Goal: Answer question/provide support

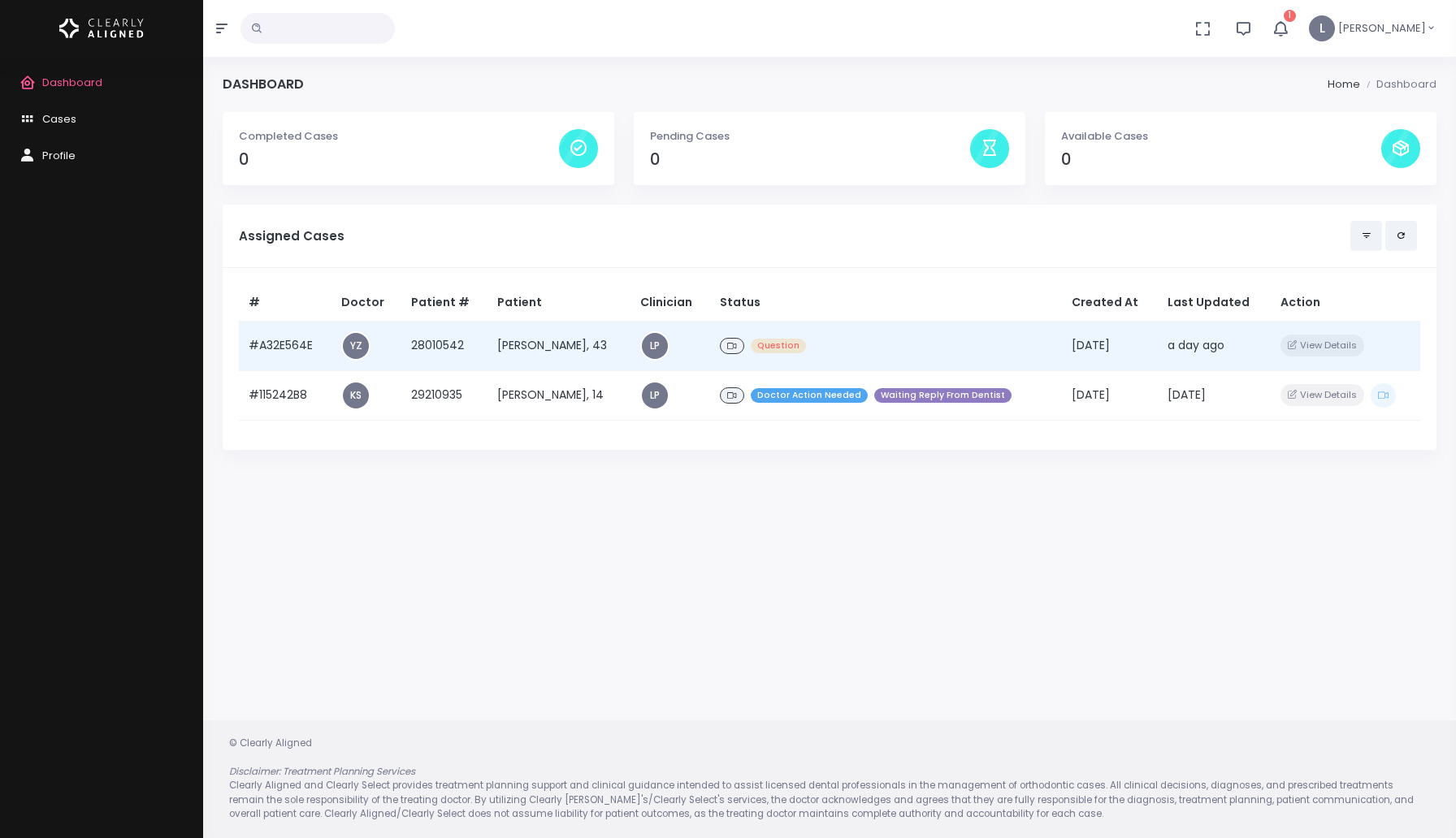
click at [545, 348] on td "[PERSON_NAME], 43" at bounding box center [559, 345] width 143 height 49
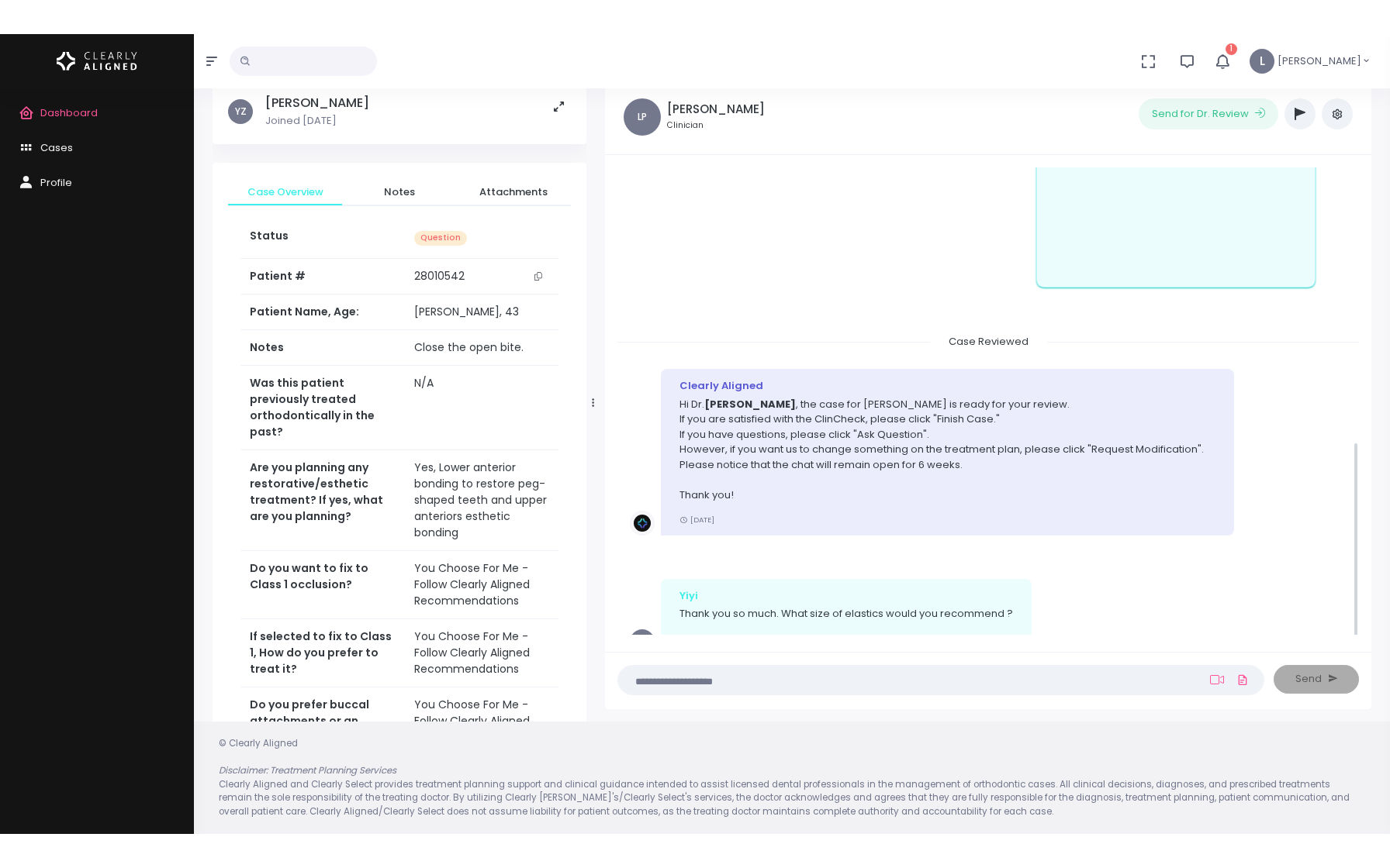
scroll to position [307, 0]
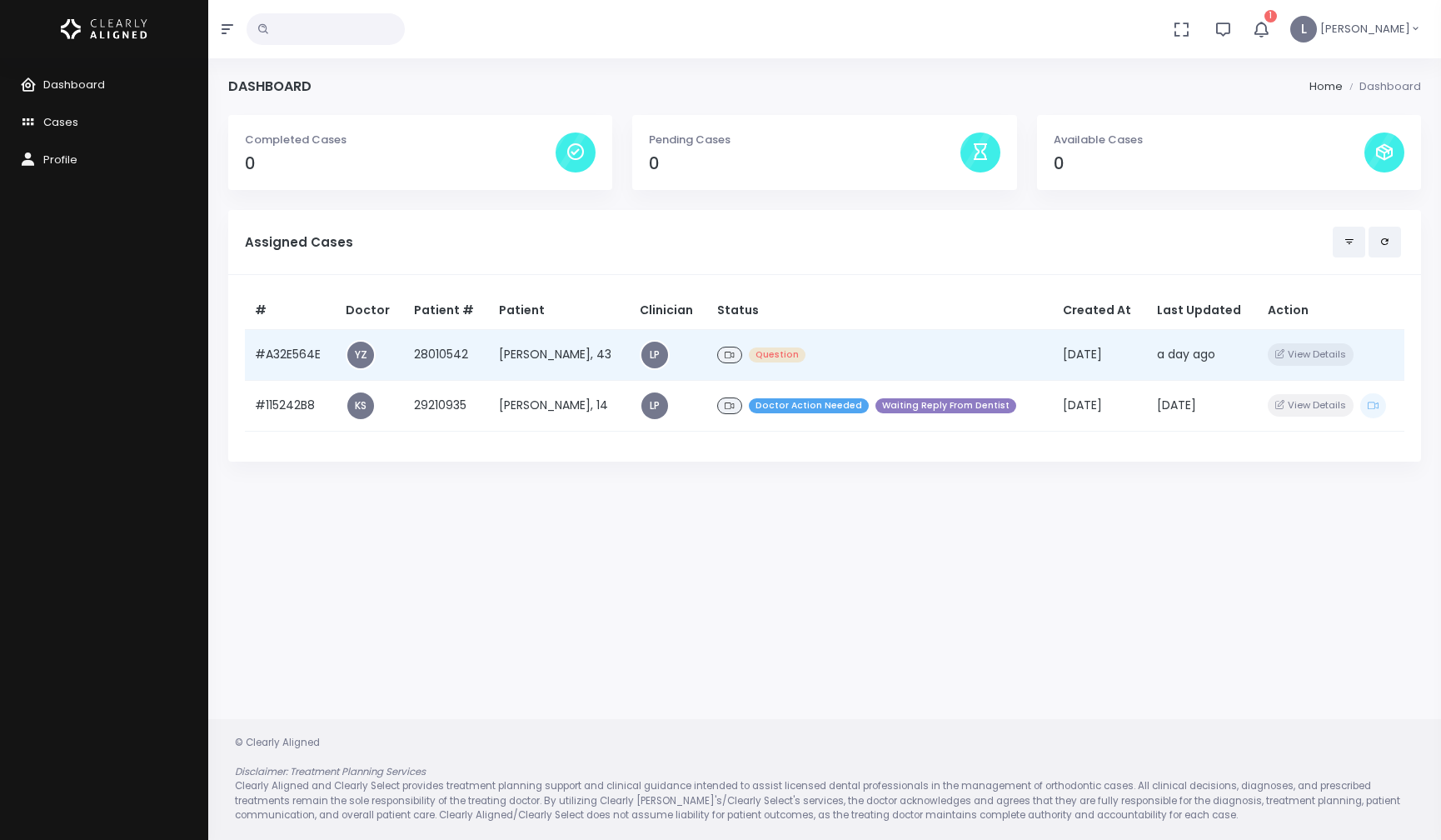
click at [540, 355] on td "[PERSON_NAME], 43" at bounding box center [559, 354] width 141 height 51
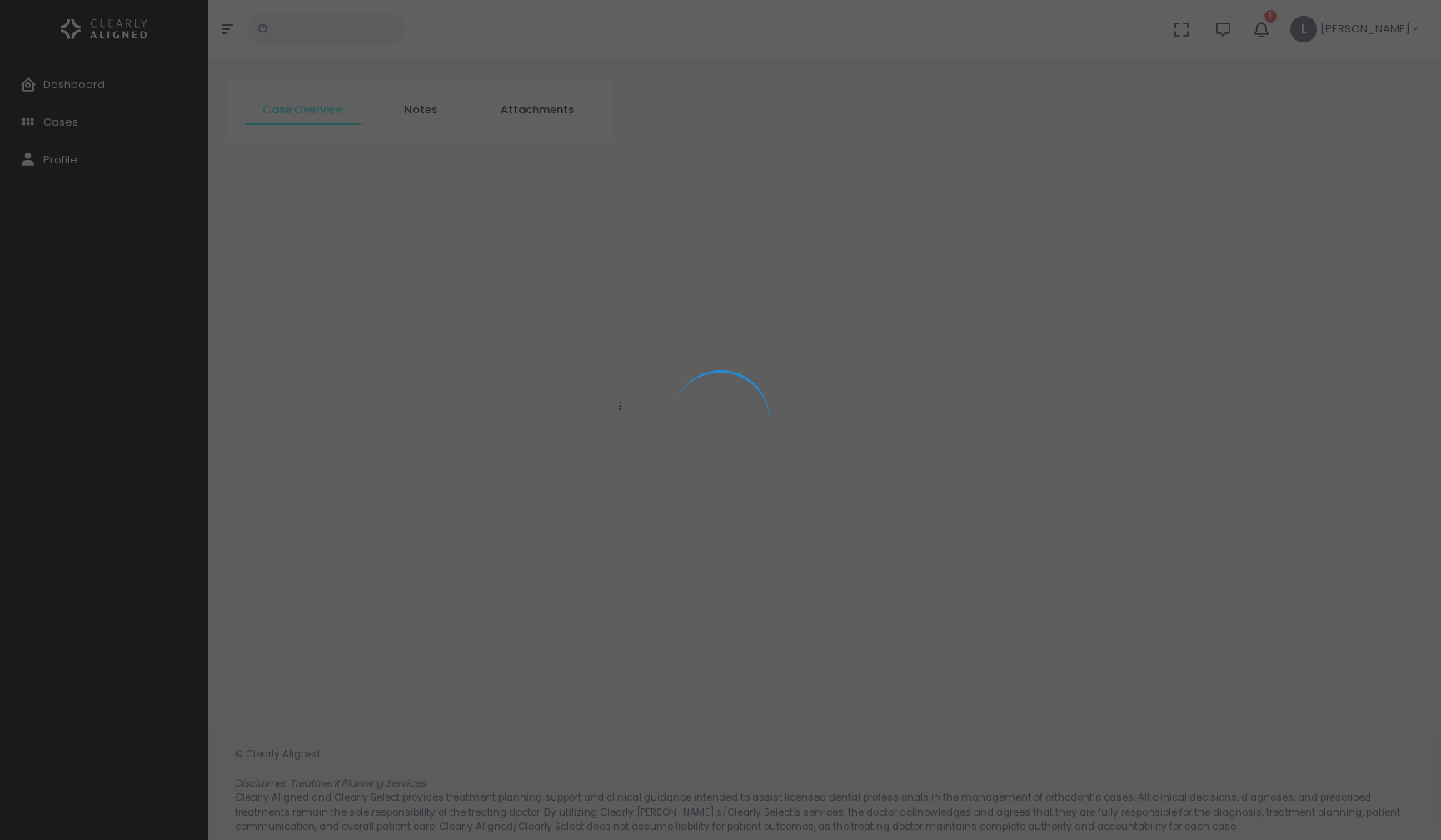
click at [540, 355] on div at bounding box center [720, 420] width 1441 height 840
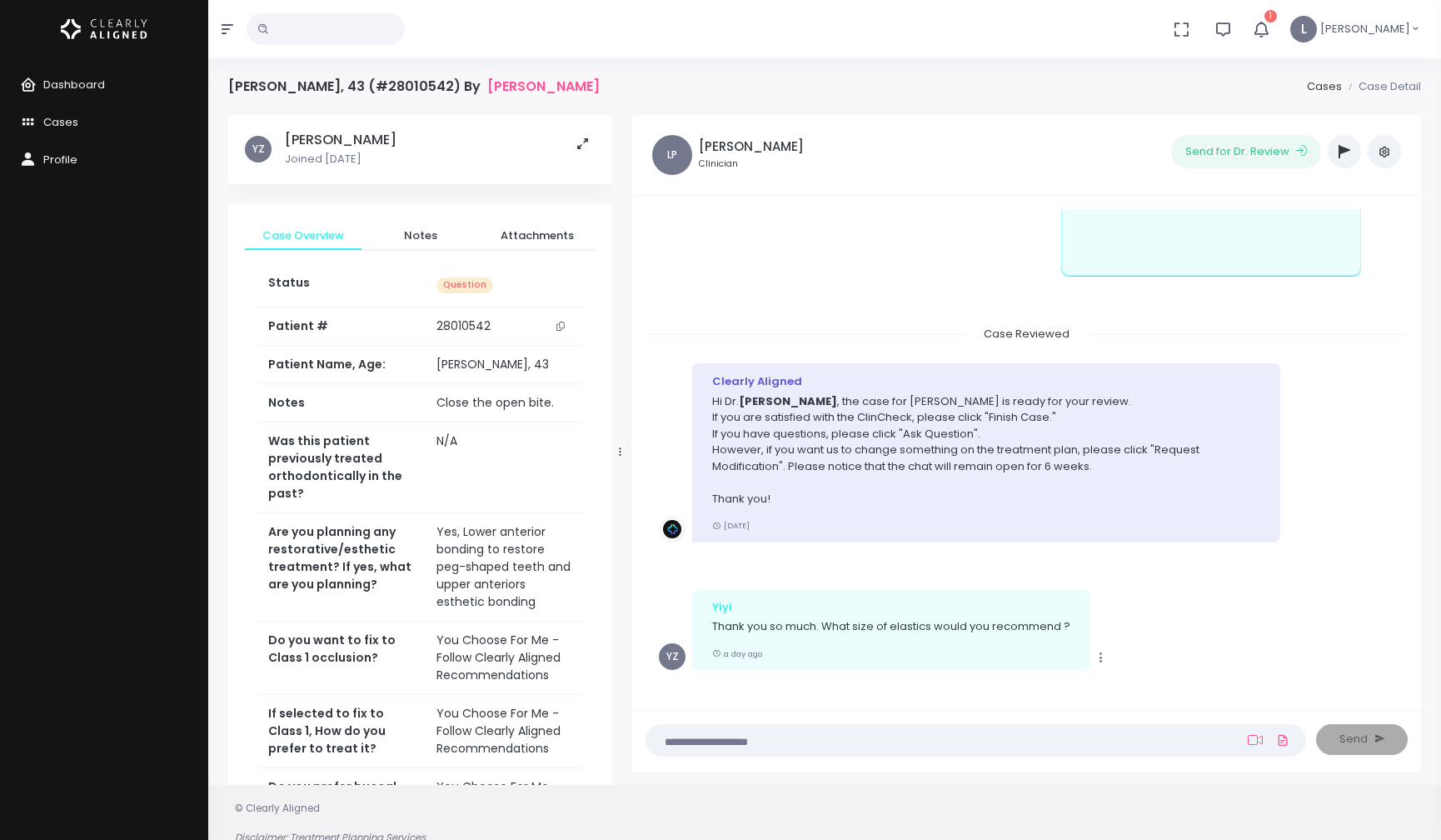
scroll to position [418, 0]
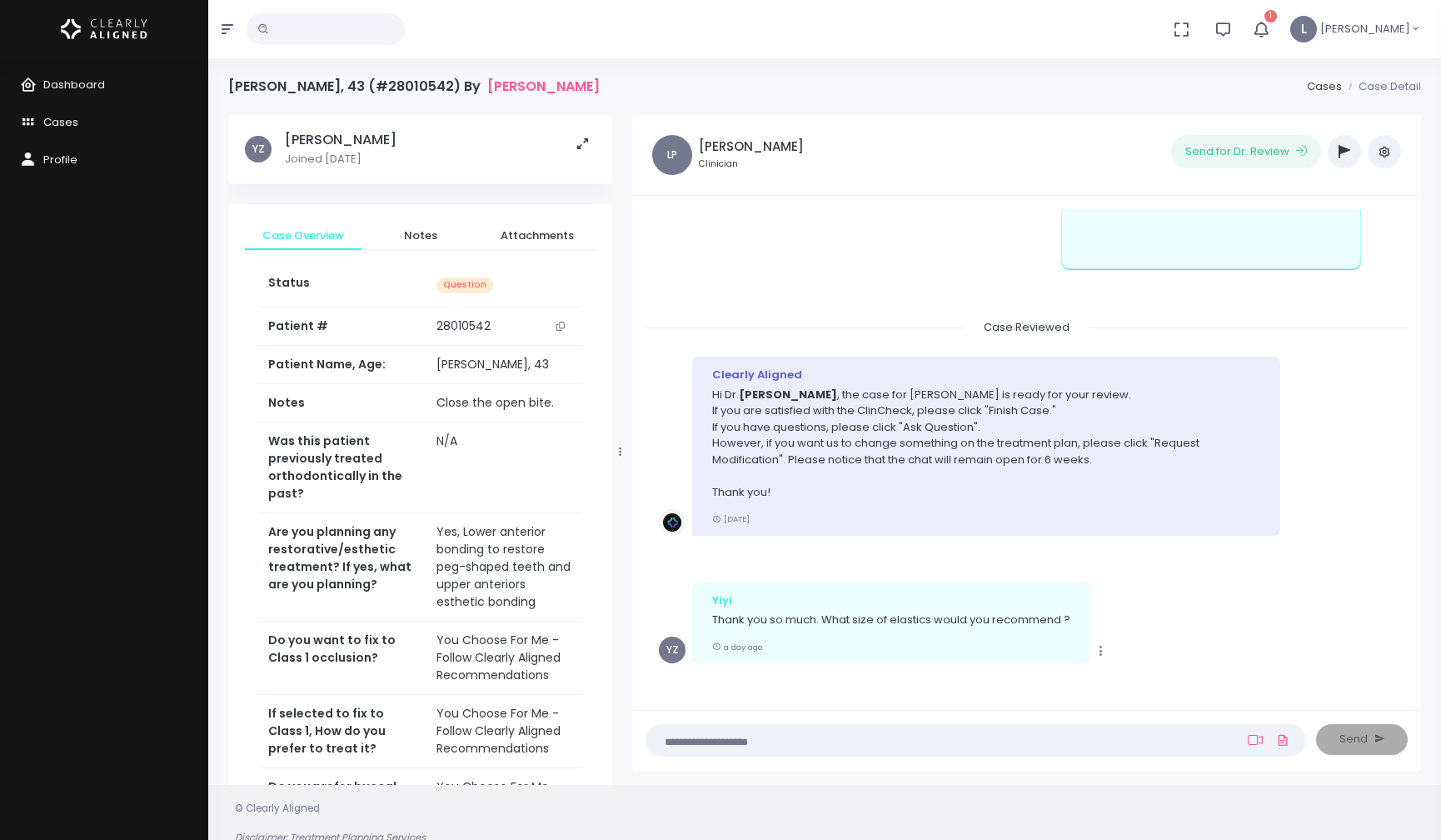
click at [689, 745] on textarea at bounding box center [943, 740] width 574 height 19
type textarea "*"
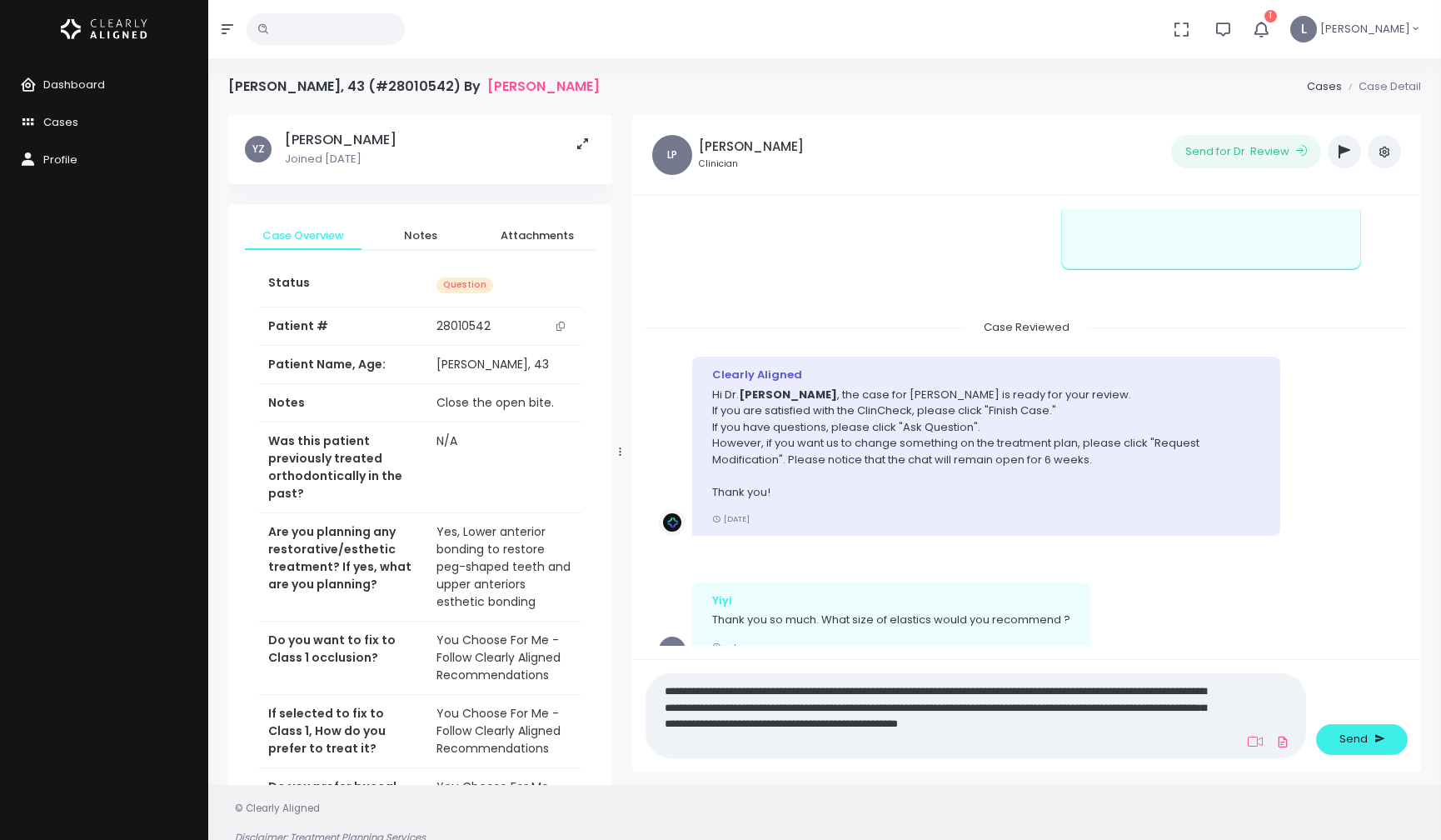
scroll to position [0, 0]
click at [1192, 741] on textarea "**********" at bounding box center [943, 715] width 574 height 70
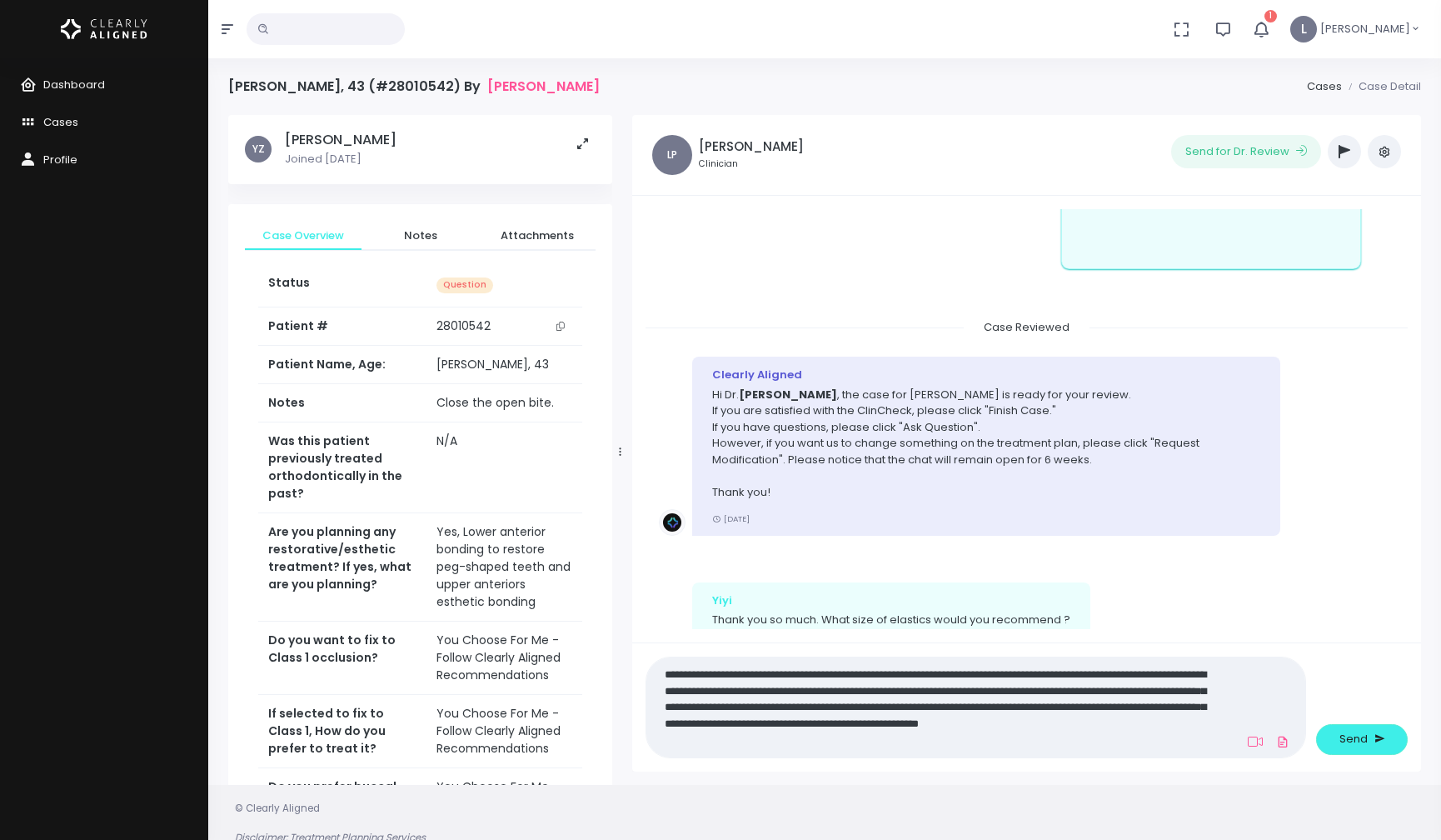
type textarea "**********"
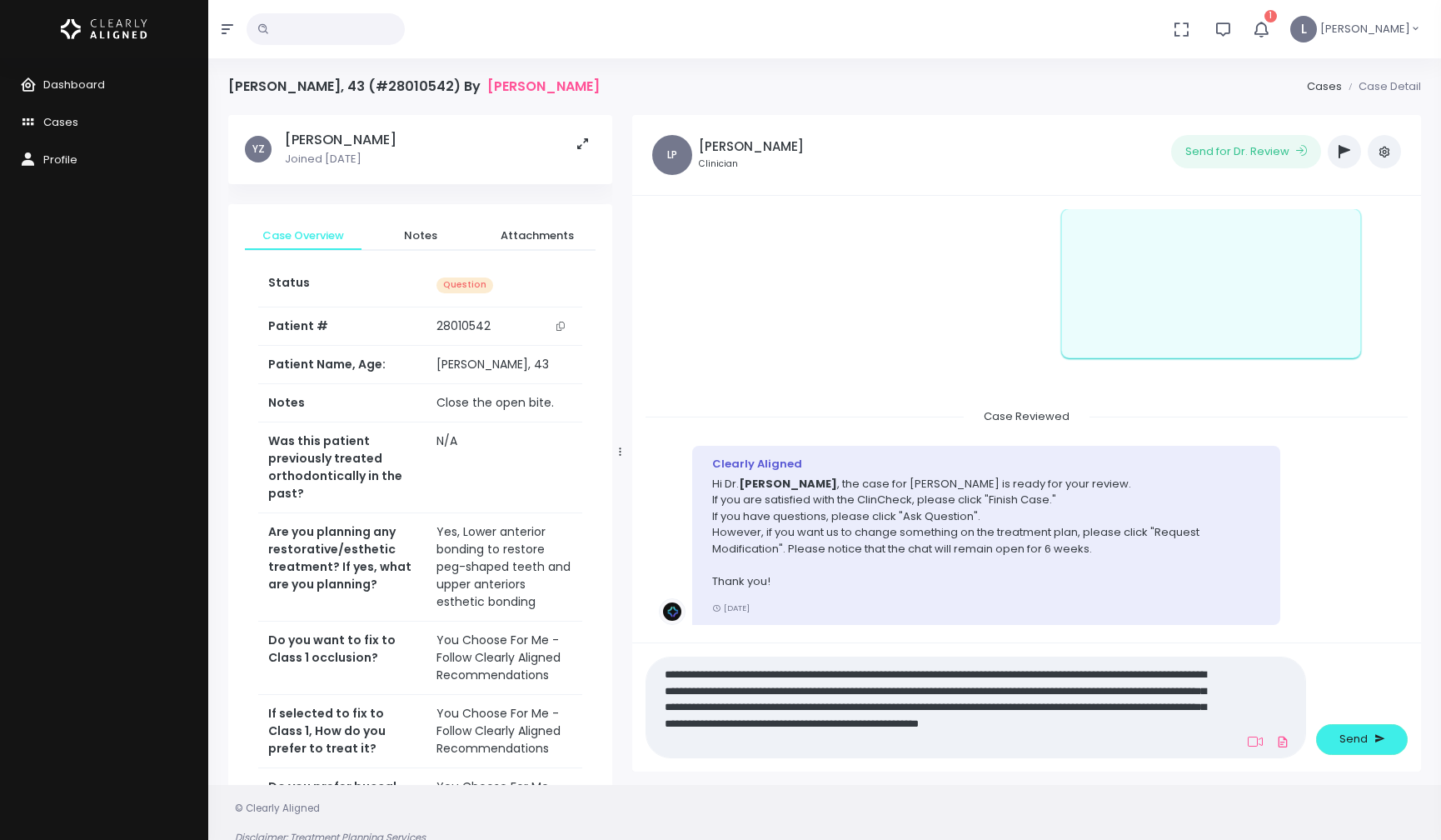
scroll to position [326, 0]
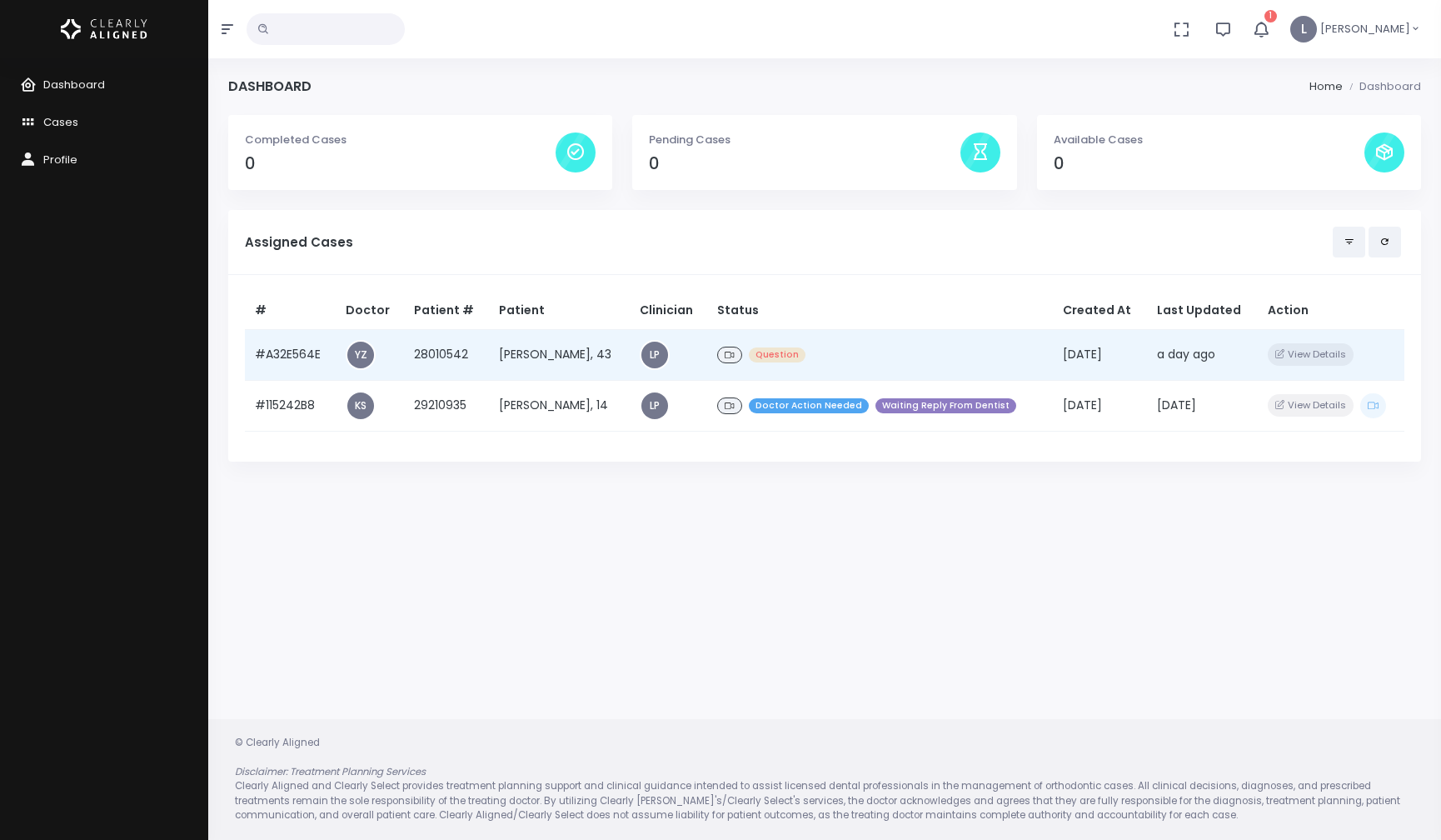
click at [786, 359] on span "Question" at bounding box center [777, 355] width 57 height 16
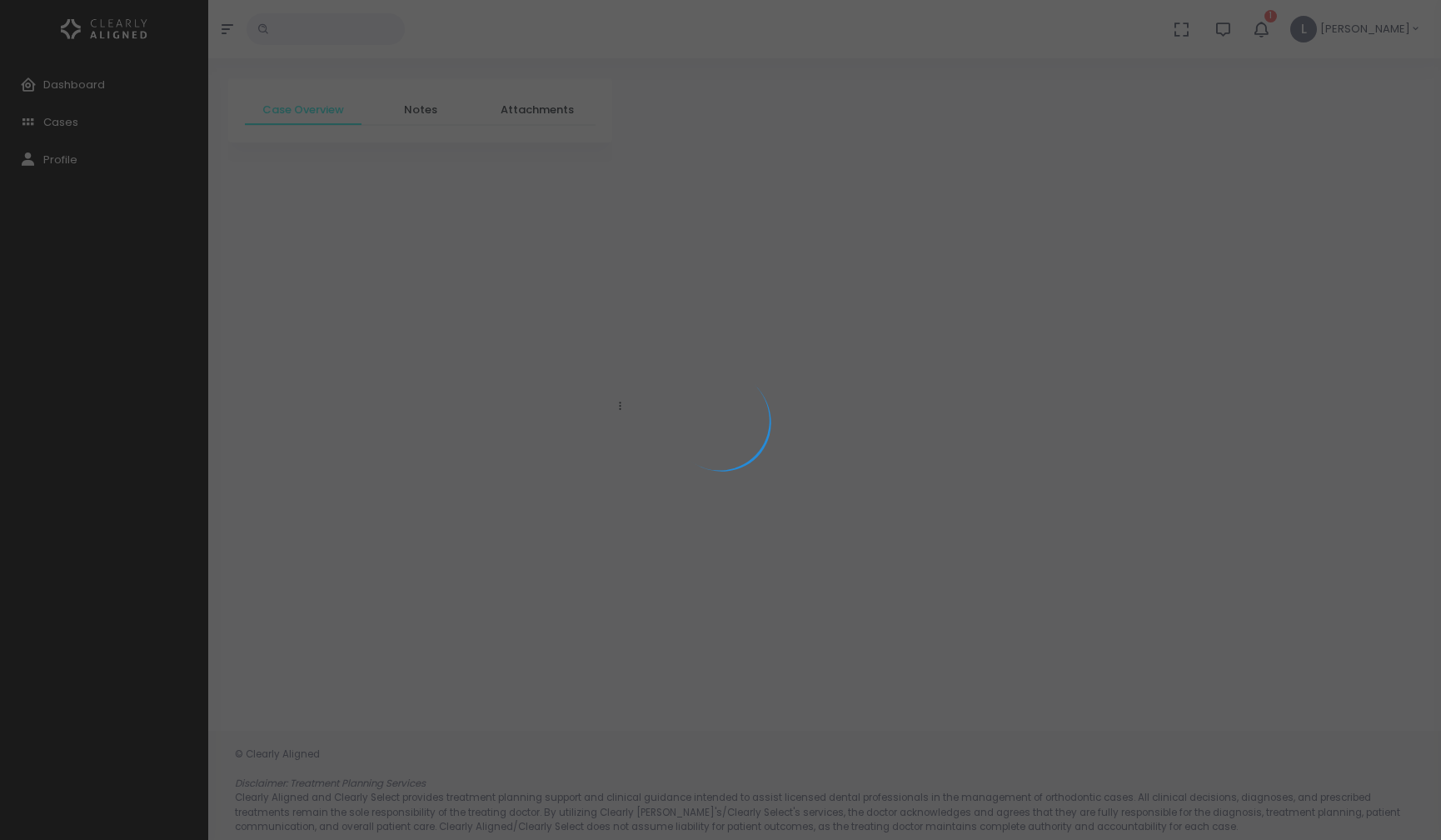
click at [786, 359] on div at bounding box center [720, 420] width 1441 height 840
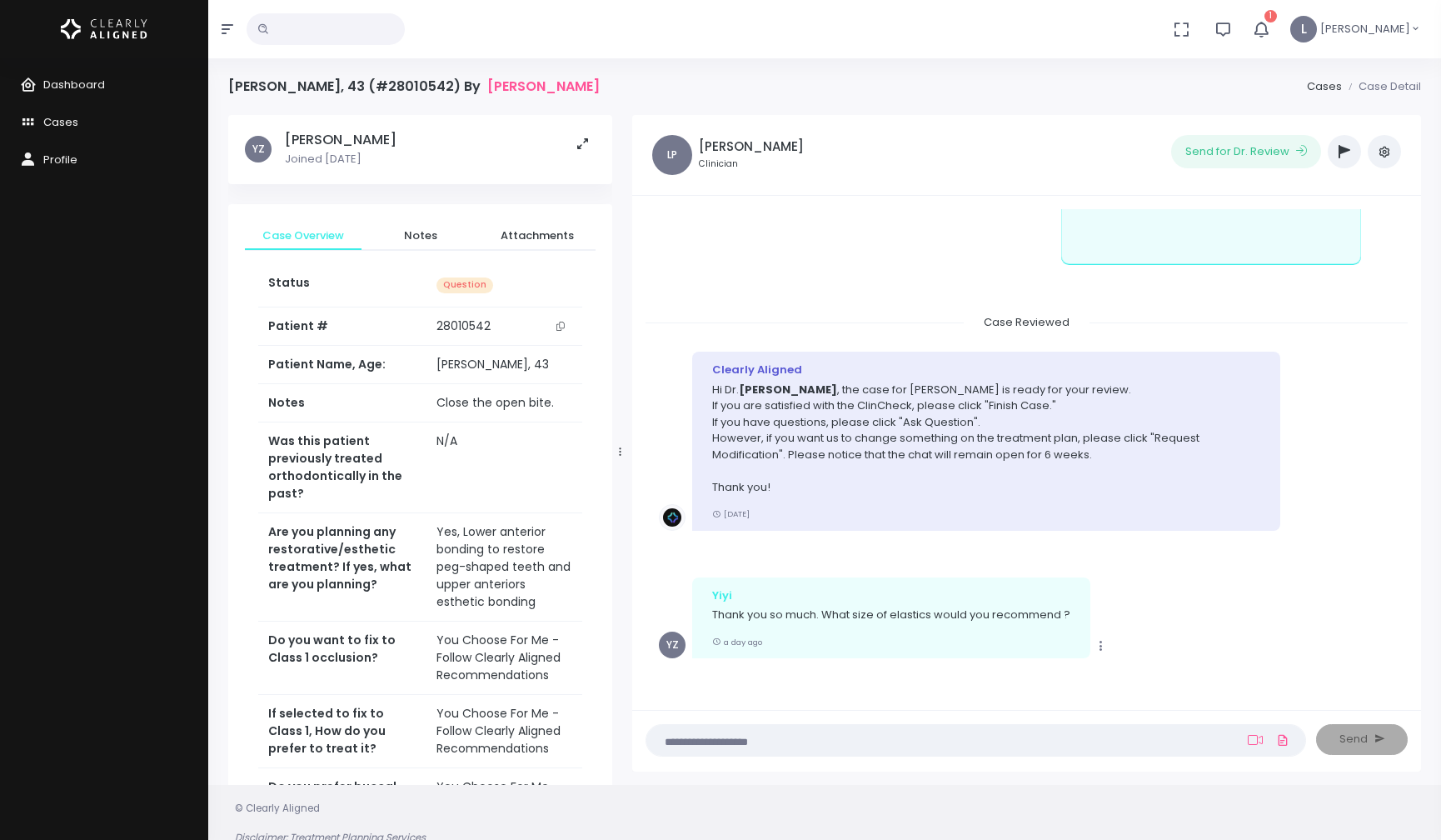
scroll to position [66, 0]
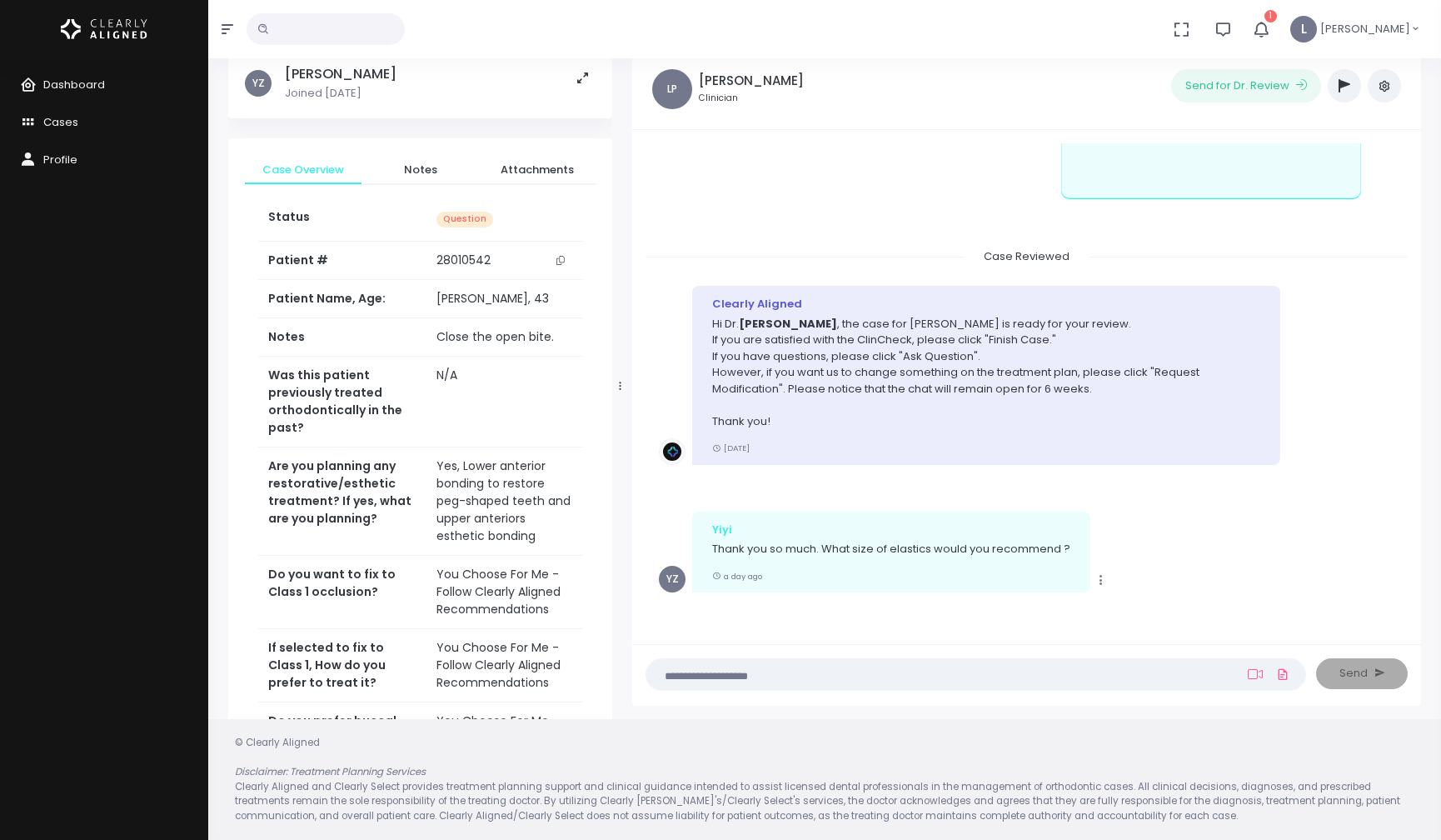
click at [700, 672] on textarea at bounding box center [943, 674] width 574 height 19
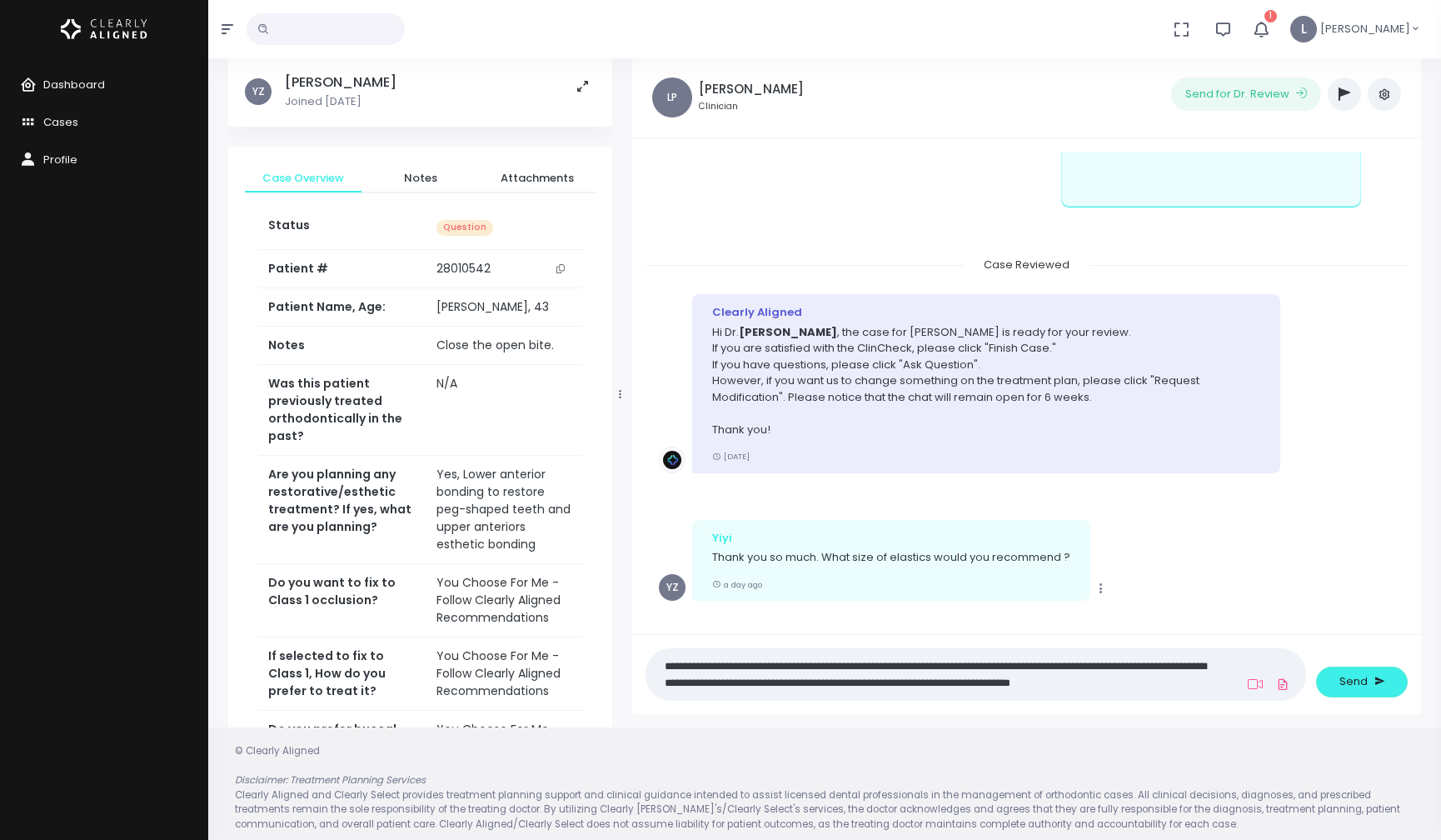
click at [1213, 661] on textarea "**********" at bounding box center [943, 674] width 574 height 37
click at [1225, 664] on textarea "**********" at bounding box center [943, 674] width 574 height 37
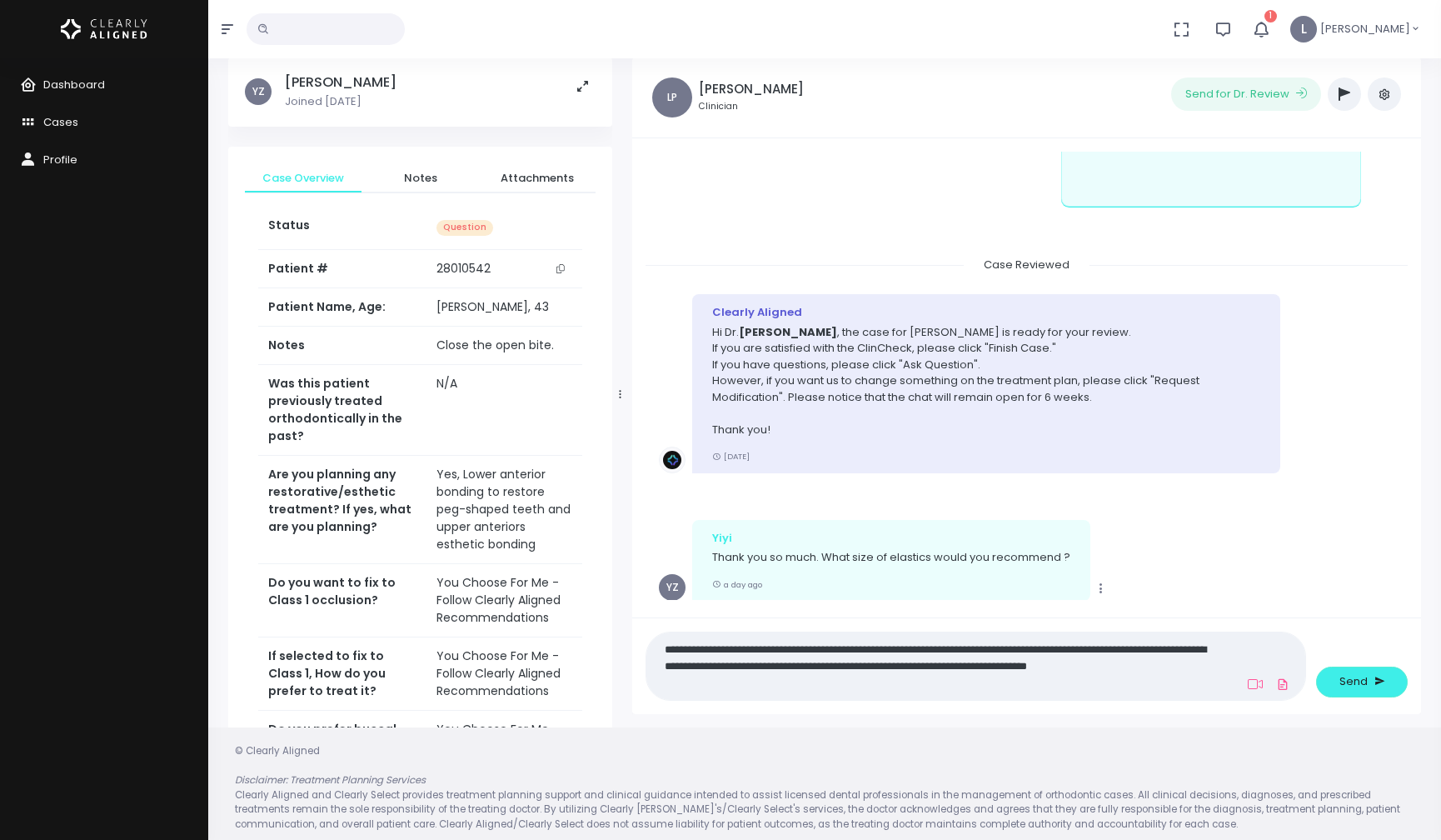
click at [953, 667] on textarea "**********" at bounding box center [943, 666] width 574 height 54
click at [1043, 668] on textarea "**********" at bounding box center [943, 666] width 574 height 54
type textarea "**********"
click at [1351, 680] on span "Send" at bounding box center [1354, 682] width 29 height 17
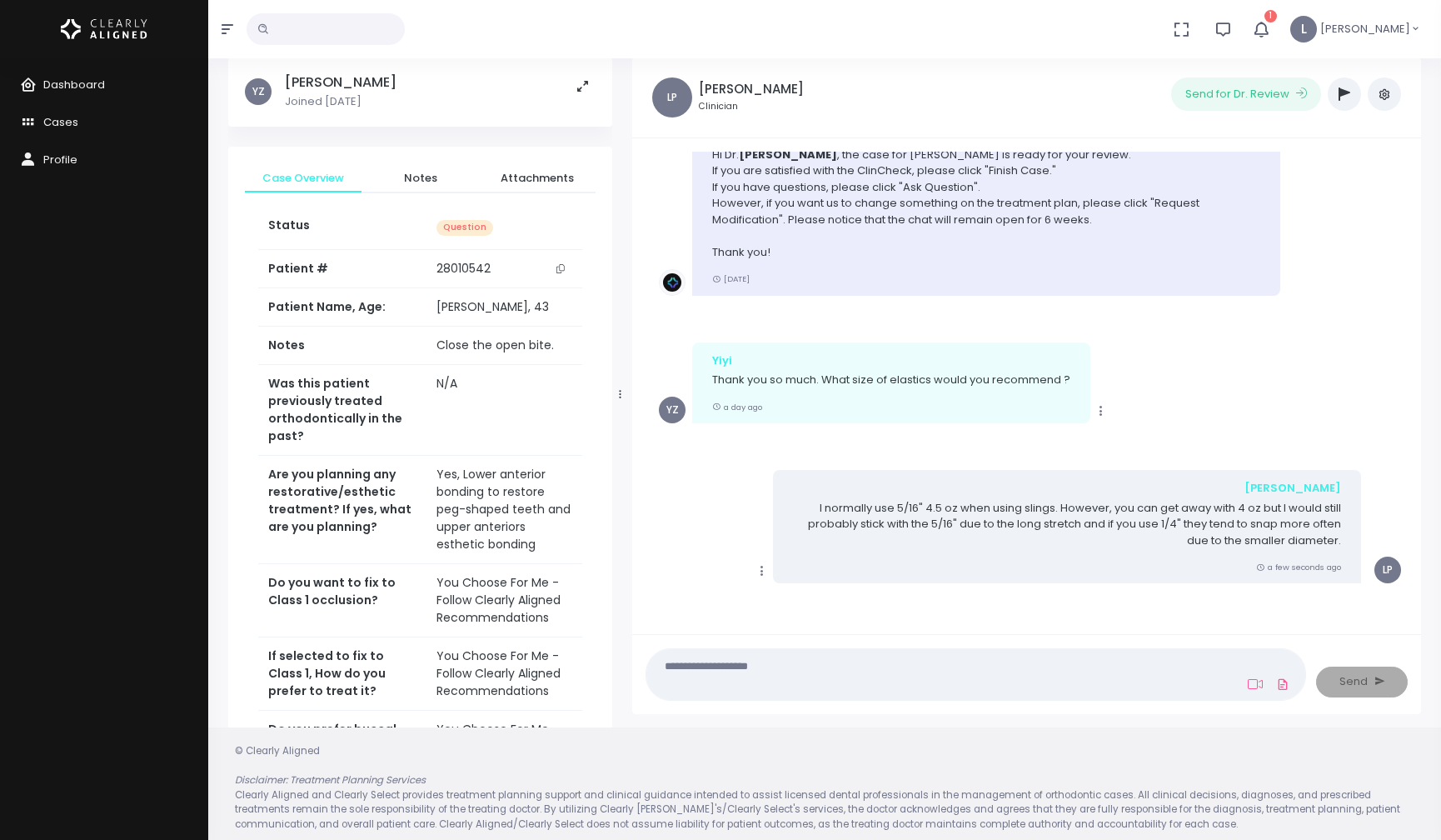
scroll to position [66, 0]
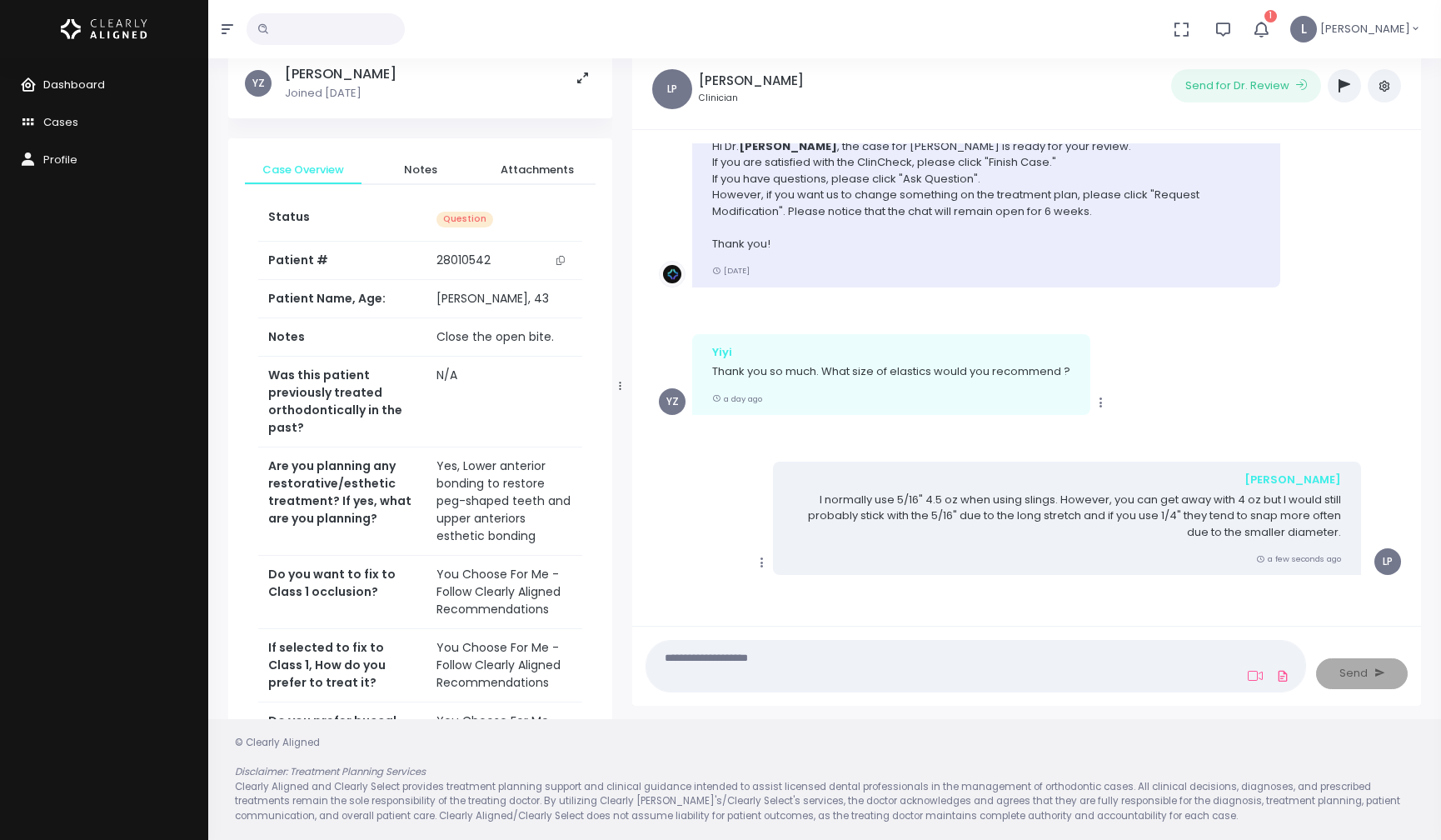
click at [96, 81] on span "Dashboard" at bounding box center [74, 85] width 62 height 16
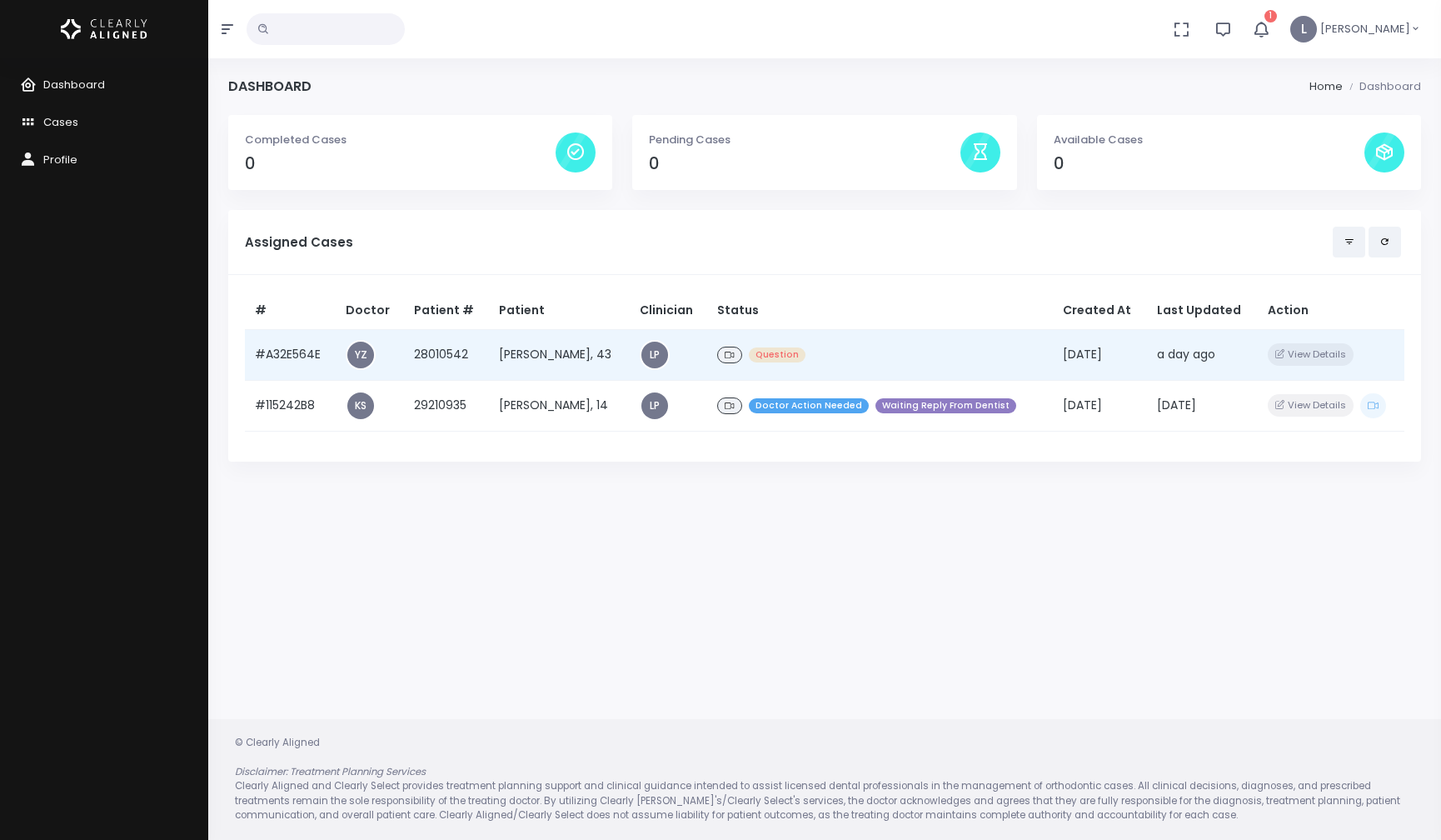
click at [845, 358] on div "Question" at bounding box center [880, 355] width 325 height 25
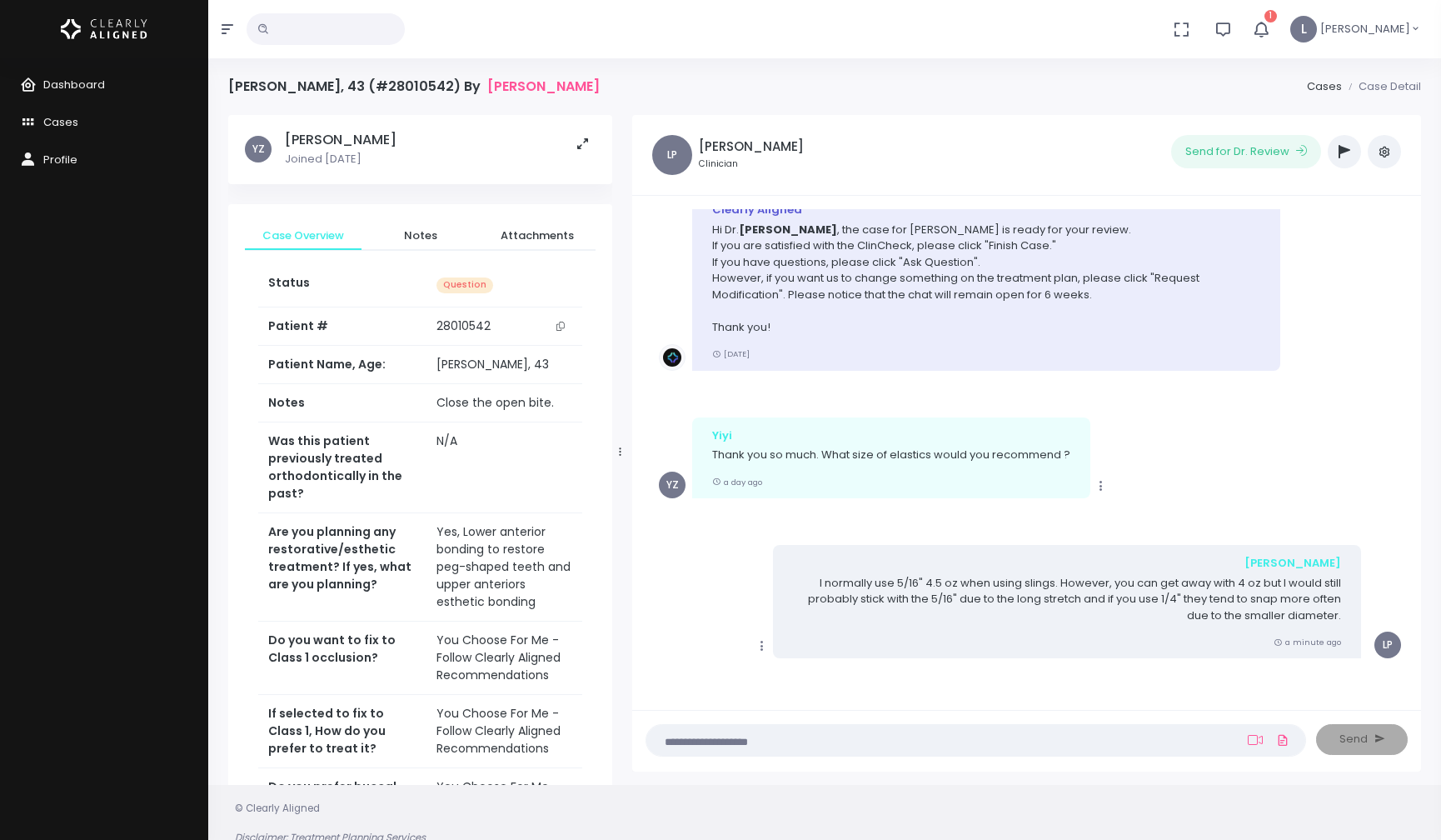
scroll to position [66, 0]
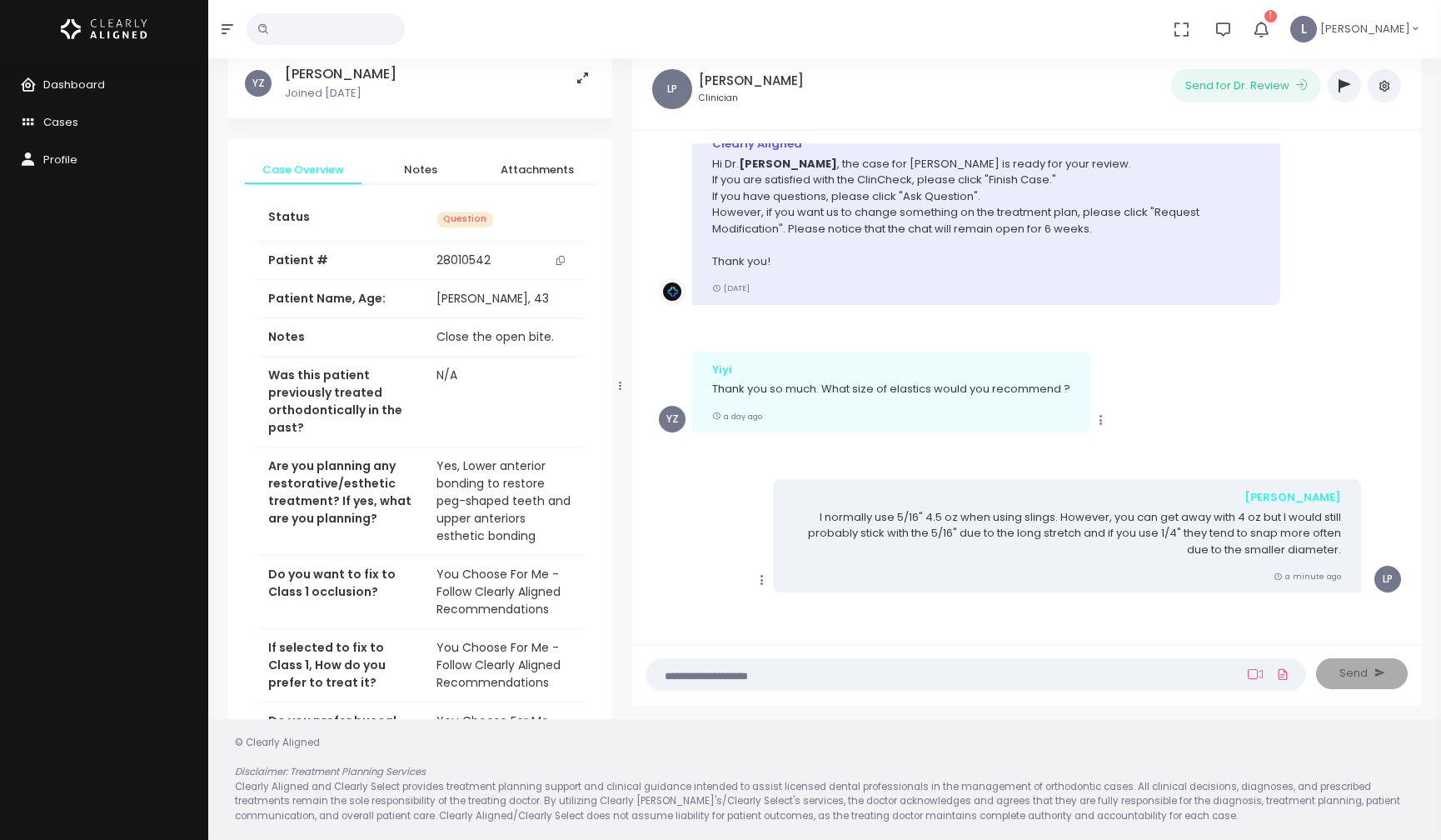
click at [1271, 24] on icon "button" at bounding box center [1262, 30] width 20 height 20
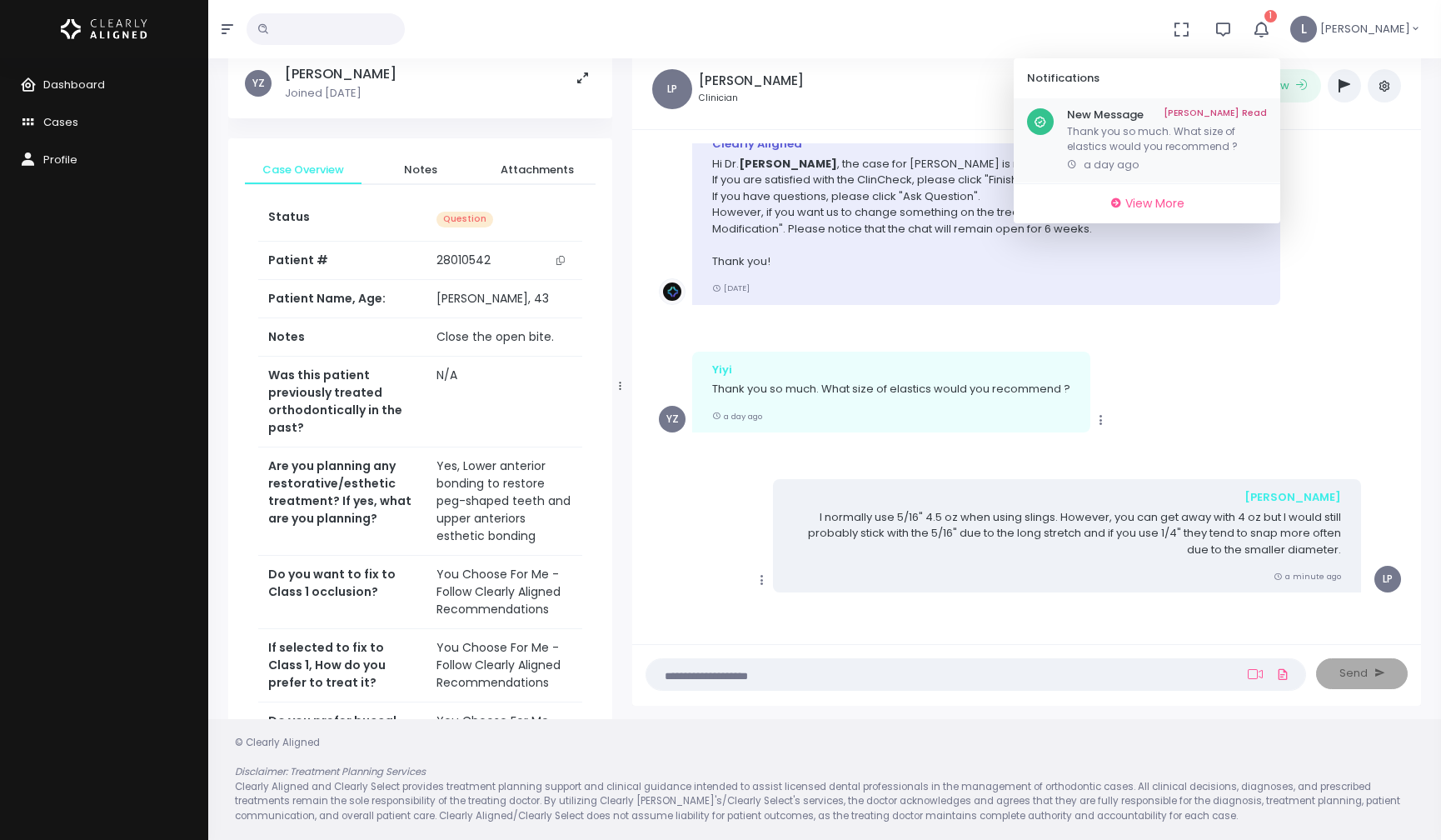
click at [1253, 109] on link "[PERSON_NAME] Read" at bounding box center [1215, 115] width 103 height 14
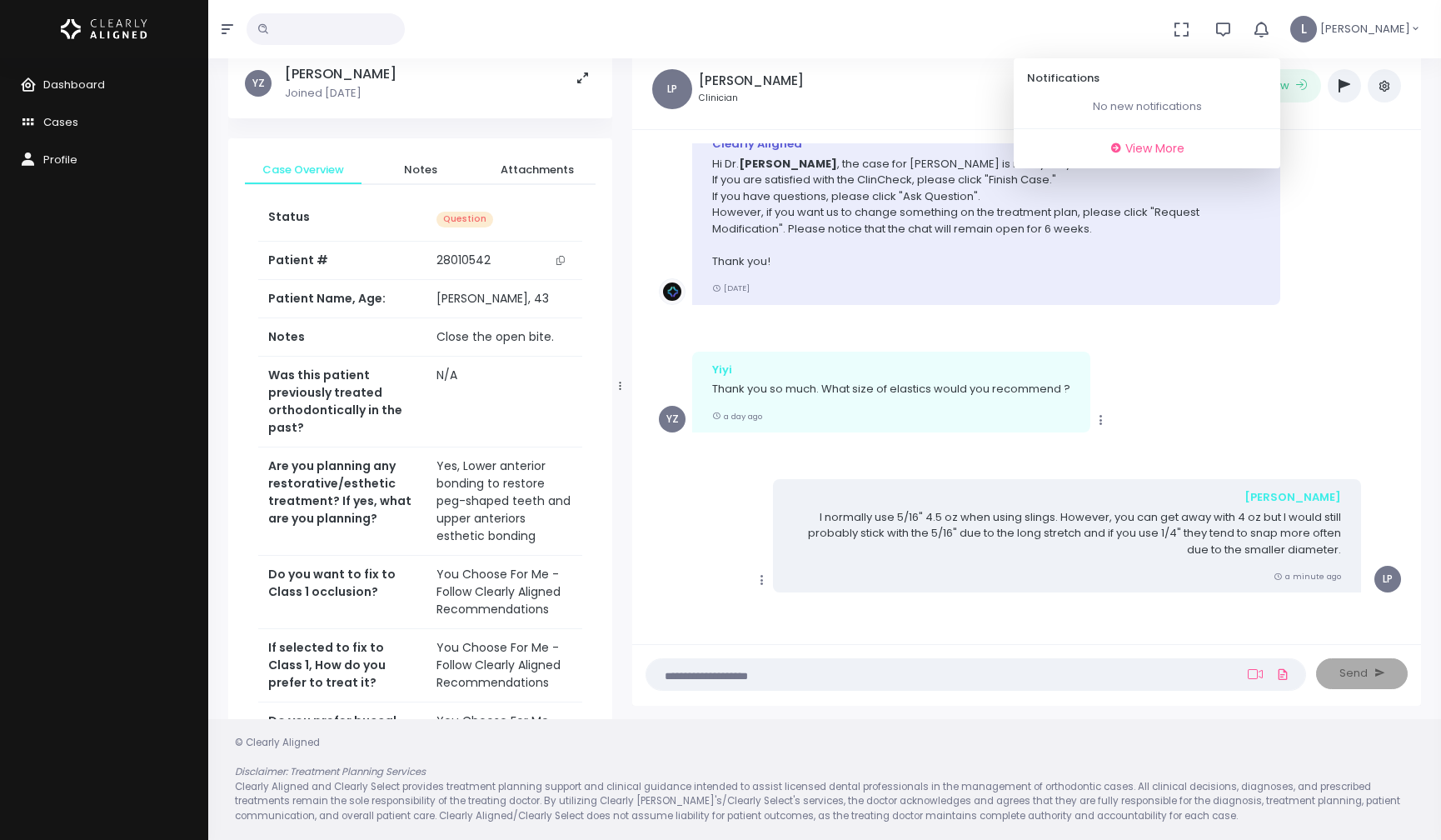
click at [1324, 235] on div "Clearly Aligned Hi [PERSON_NAME] , the case for [PERSON_NAME] is ready for your…" at bounding box center [1027, 215] width 735 height 178
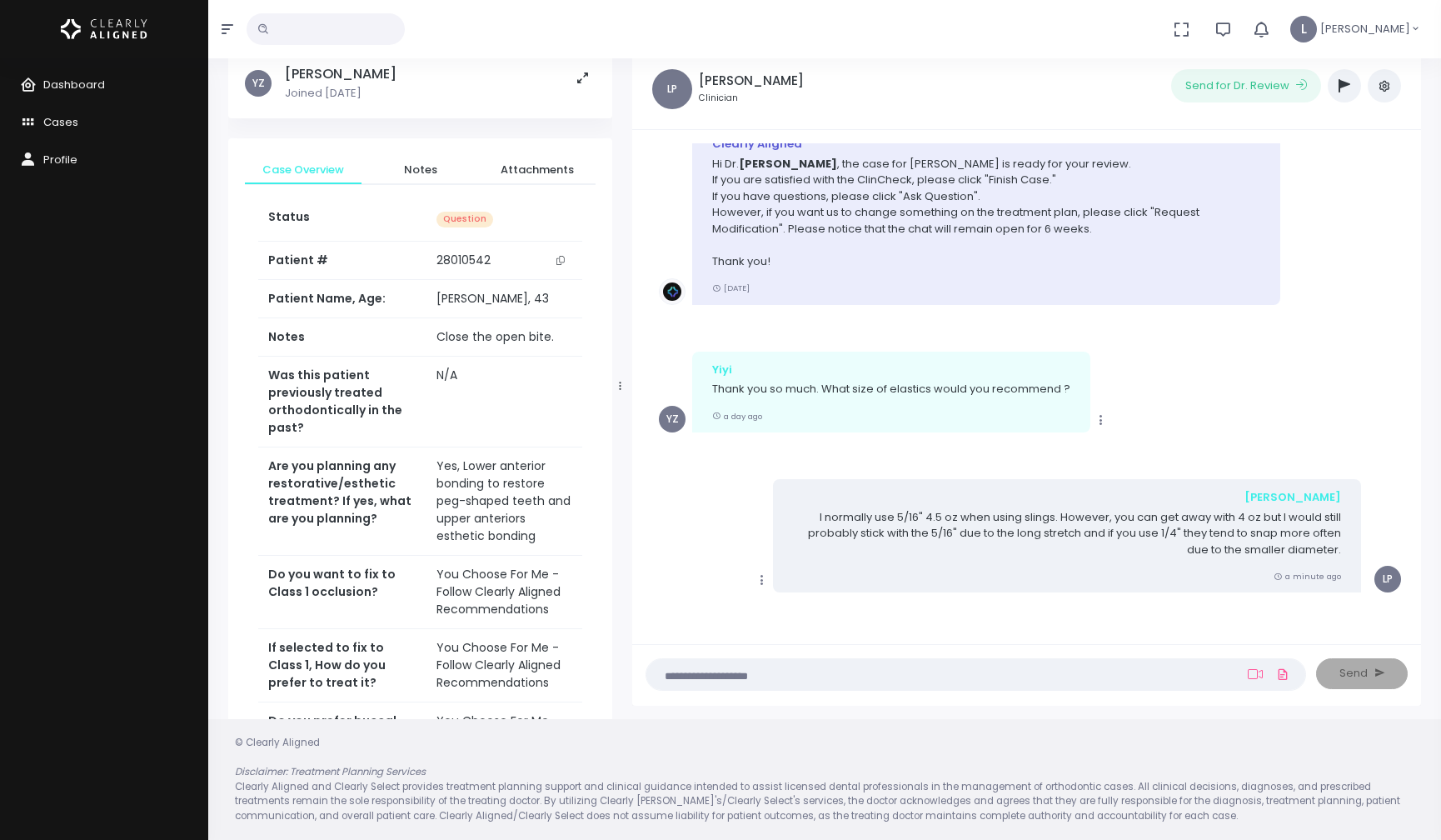
click at [762, 578] on icon "scrollable content" at bounding box center [762, 580] width 15 height 15
click at [830, 617] on li "Copy Edit Delete [PERSON_NAME] I normally use 5/16" 4.5 oz when using slings. H…" at bounding box center [1027, 545] width 762 height 160
click at [1343, 677] on div "Send" at bounding box center [1367, 675] width 101 height 34
click at [1346, 86] on icon "button" at bounding box center [1345, 86] width 12 height 14
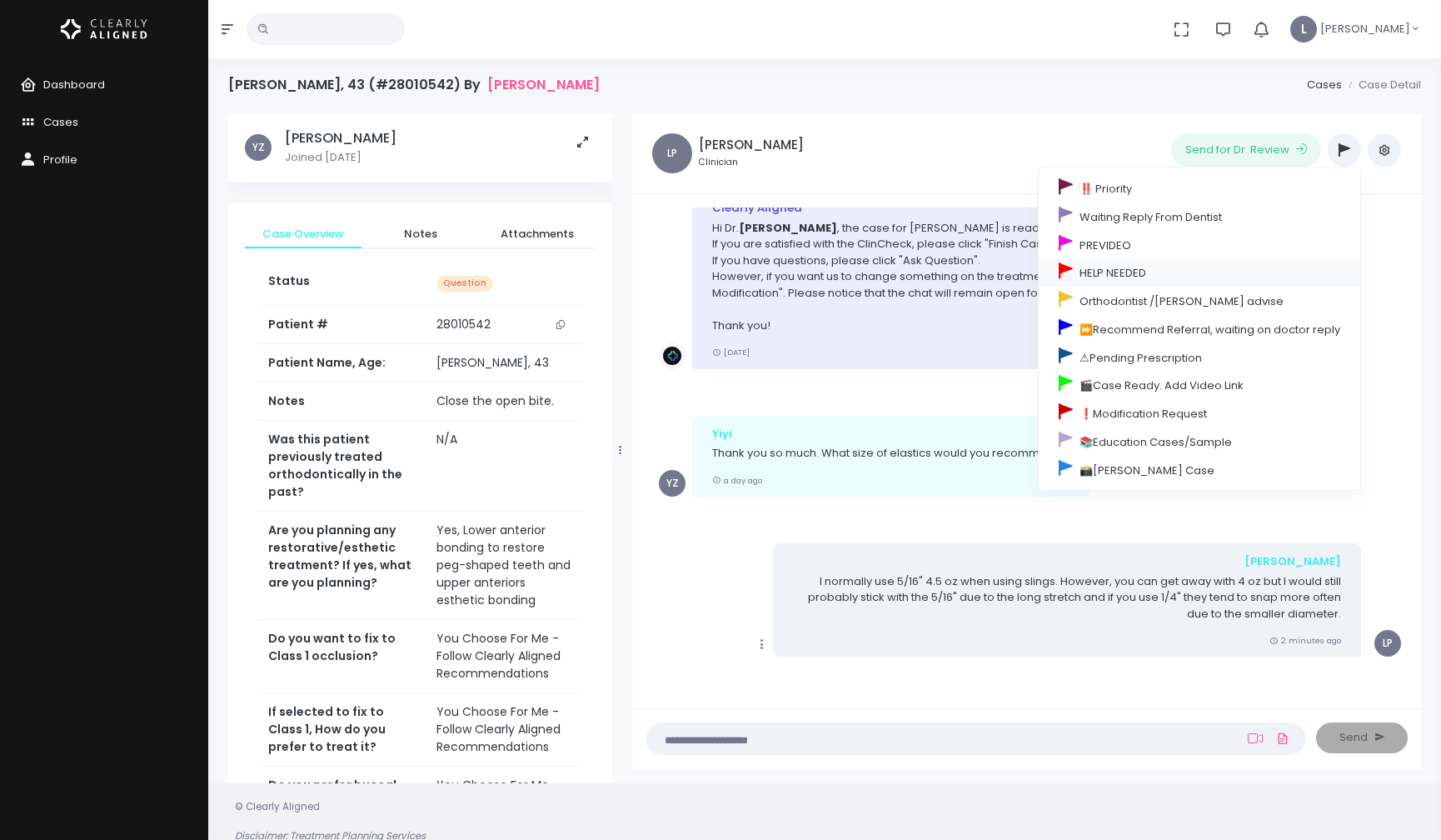
scroll to position [0, 0]
click at [1101, 147] on ul "Send for Dr. Review ‼️ Priority Waiting Reply From Dentist PREVIDEO HELP NEEDED…" at bounding box center [1155, 151] width 493 height 33
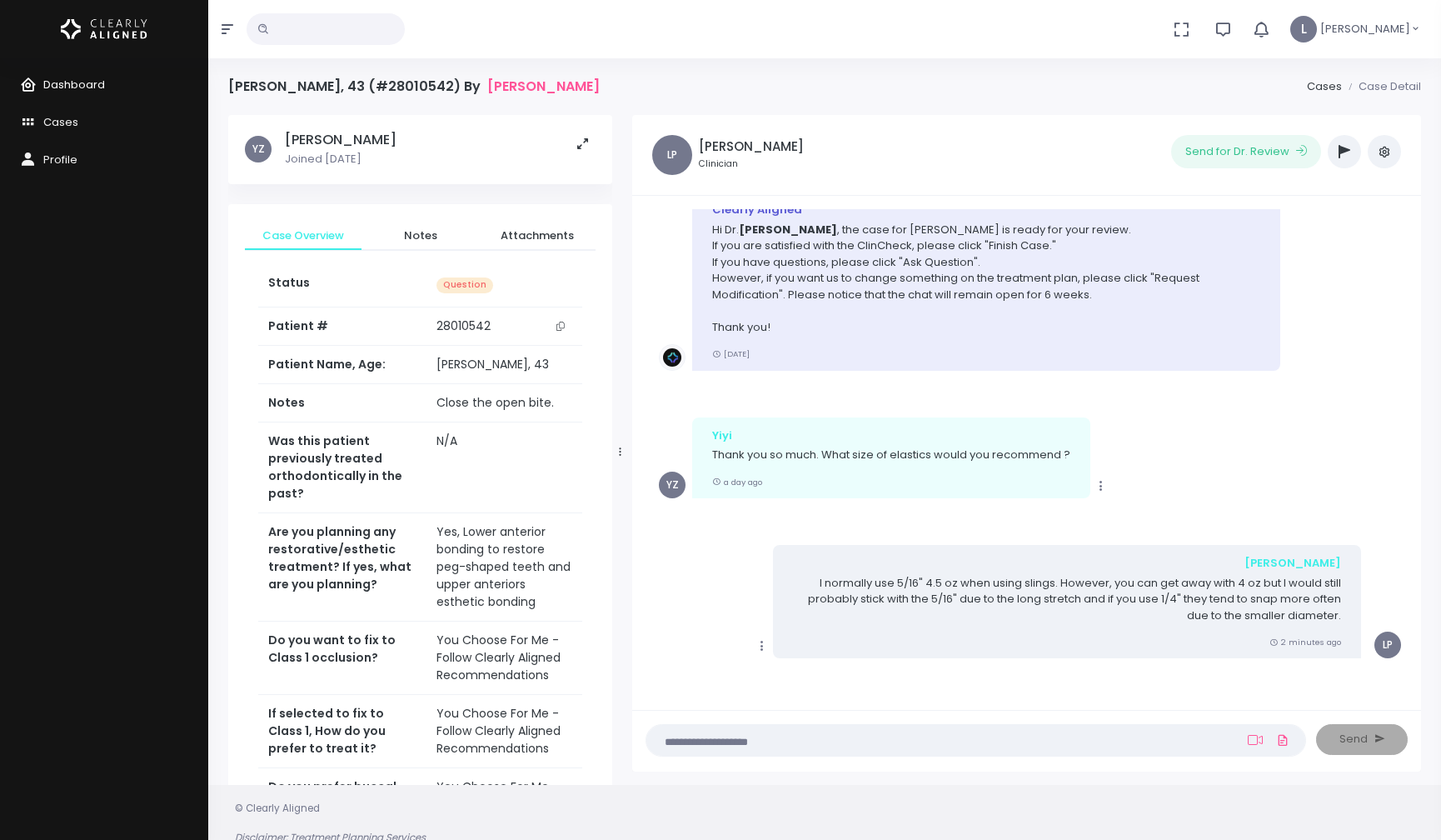
click at [94, 86] on span "Dashboard" at bounding box center [74, 85] width 62 height 16
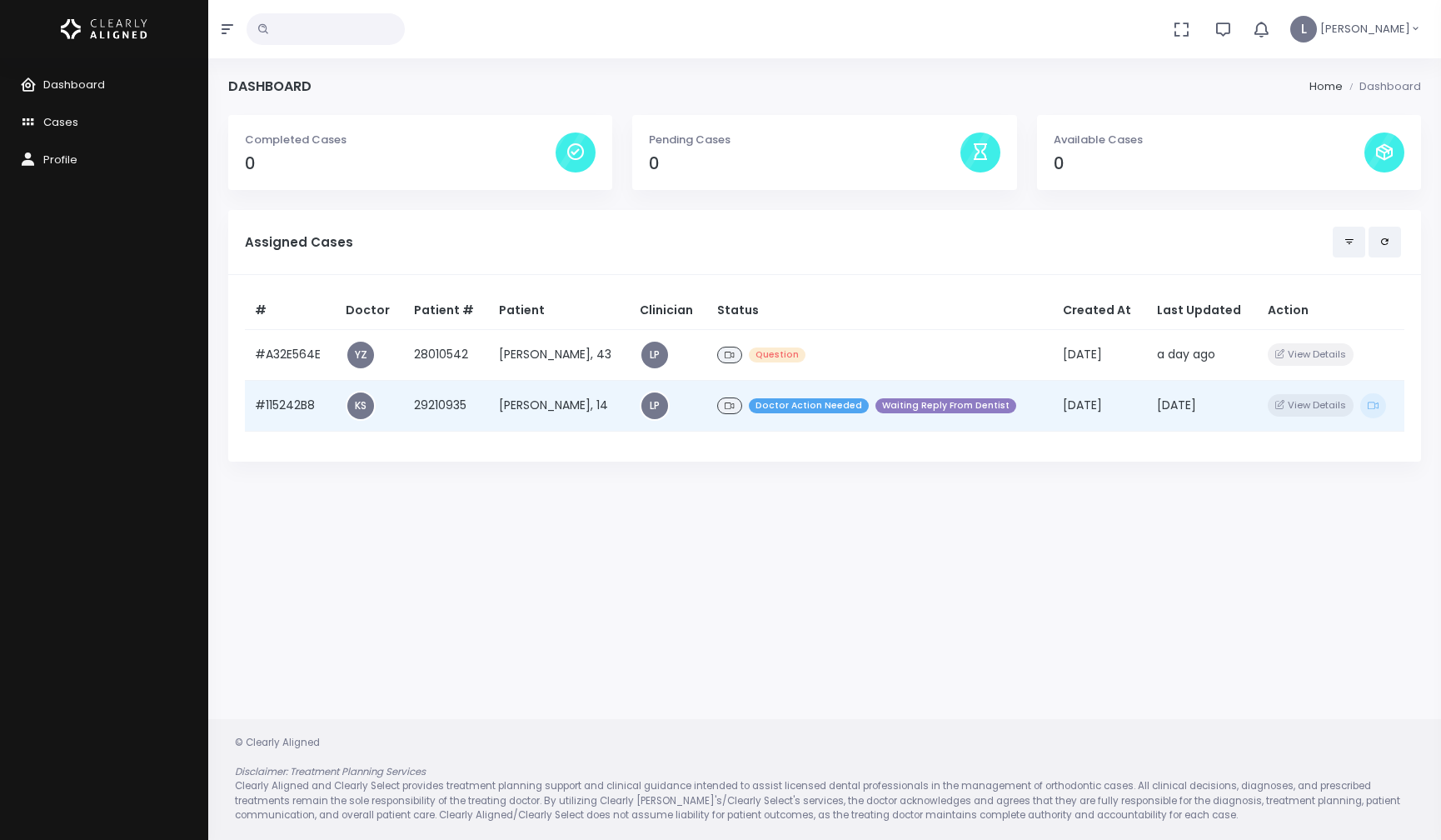
click at [588, 402] on td "[PERSON_NAME], 14" at bounding box center [559, 406] width 141 height 51
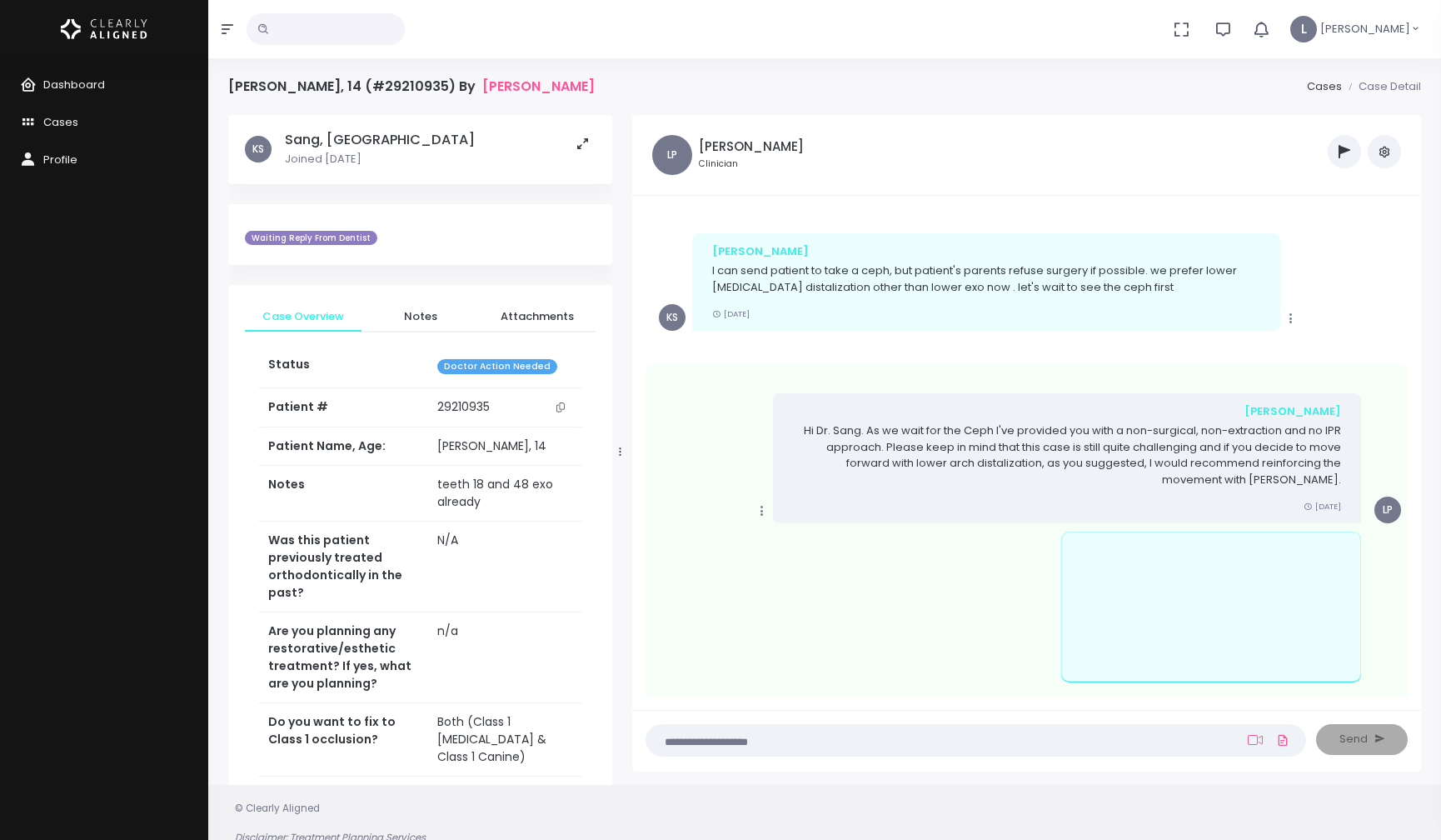
scroll to position [1696, 0]
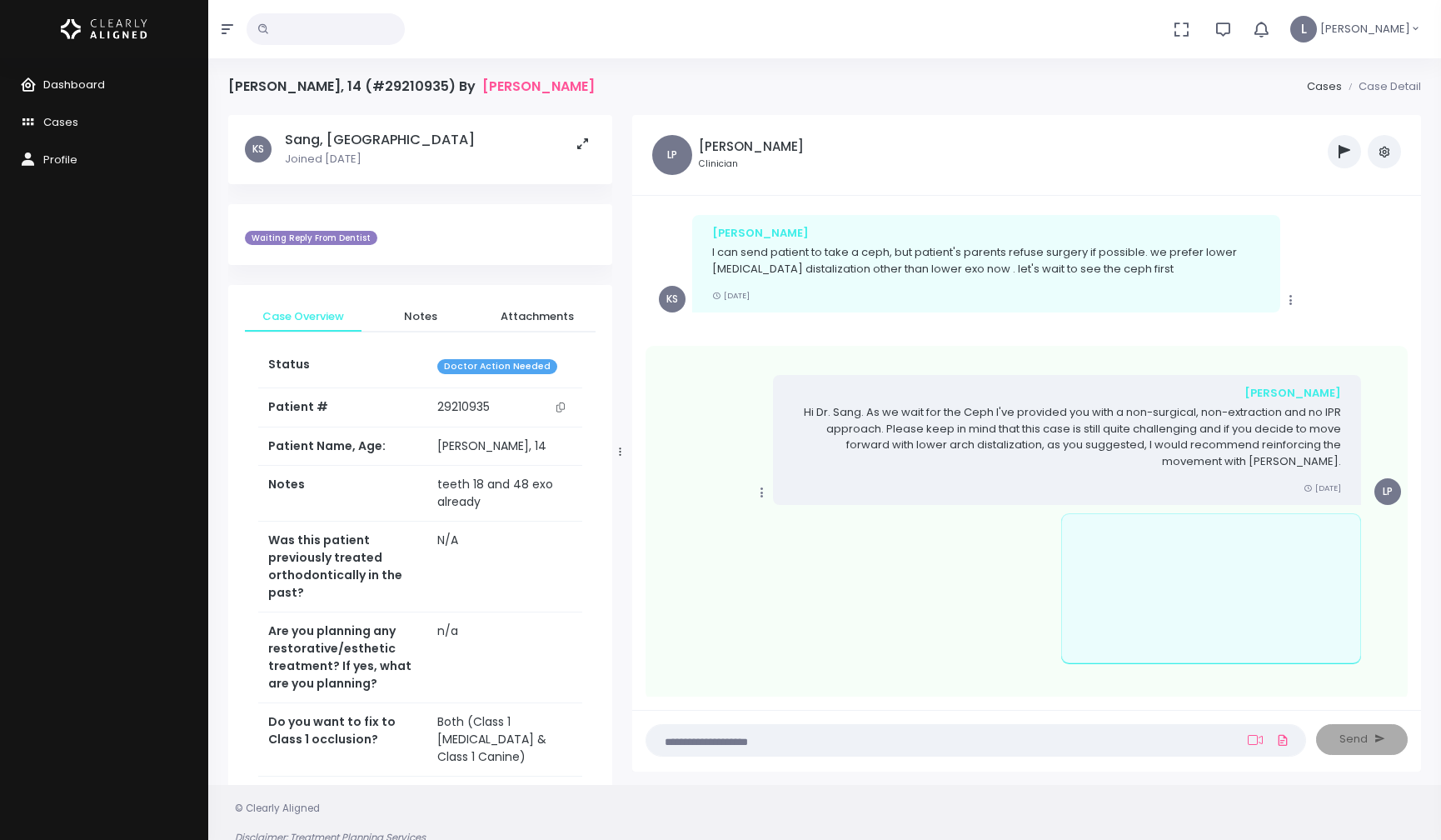
click at [87, 87] on span "Dashboard" at bounding box center [74, 85] width 62 height 16
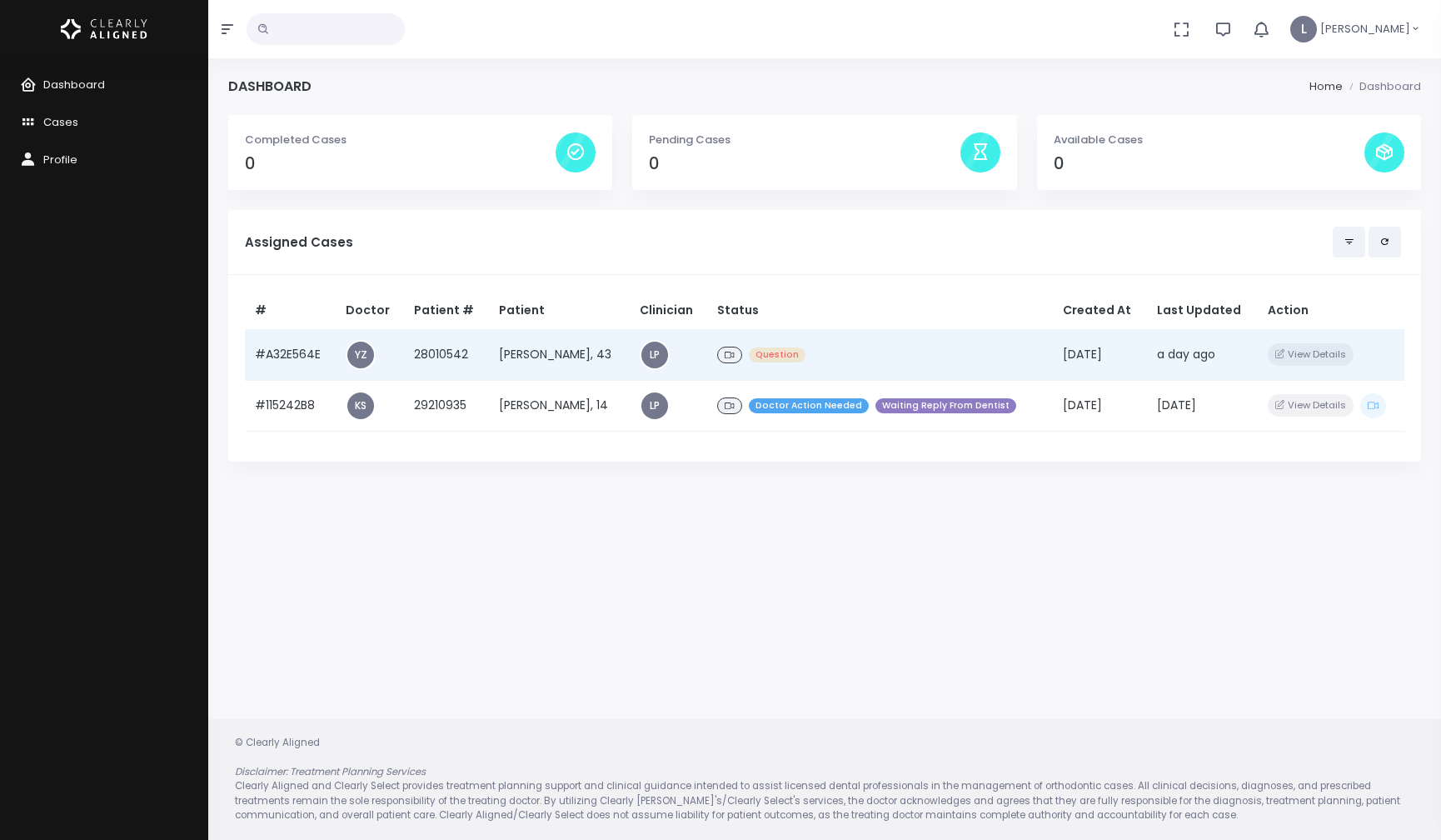
click at [762, 360] on span "Question" at bounding box center [777, 355] width 57 height 16
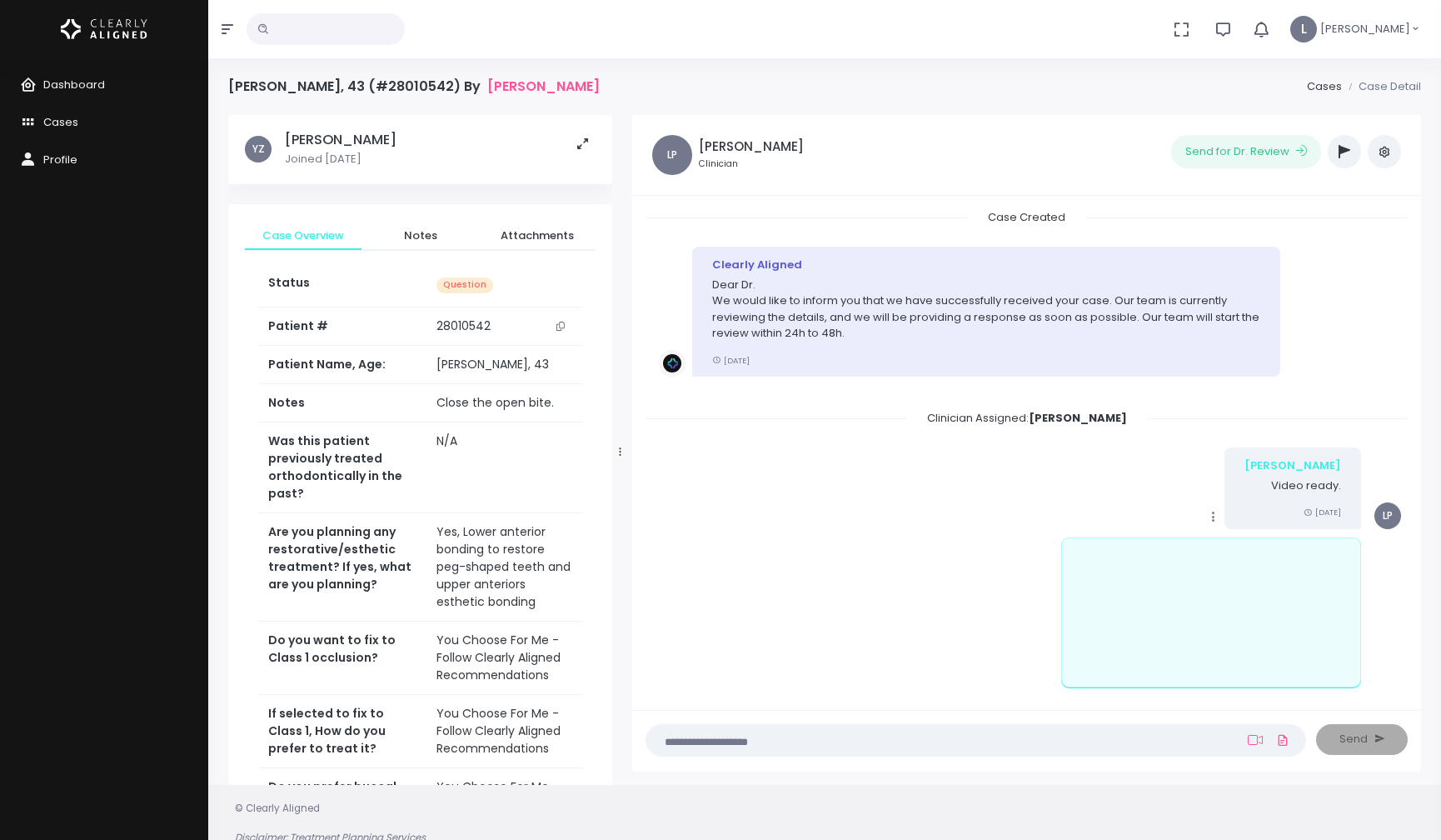
click at [1383, 154] on icon "button" at bounding box center [1385, 152] width 14 height 14
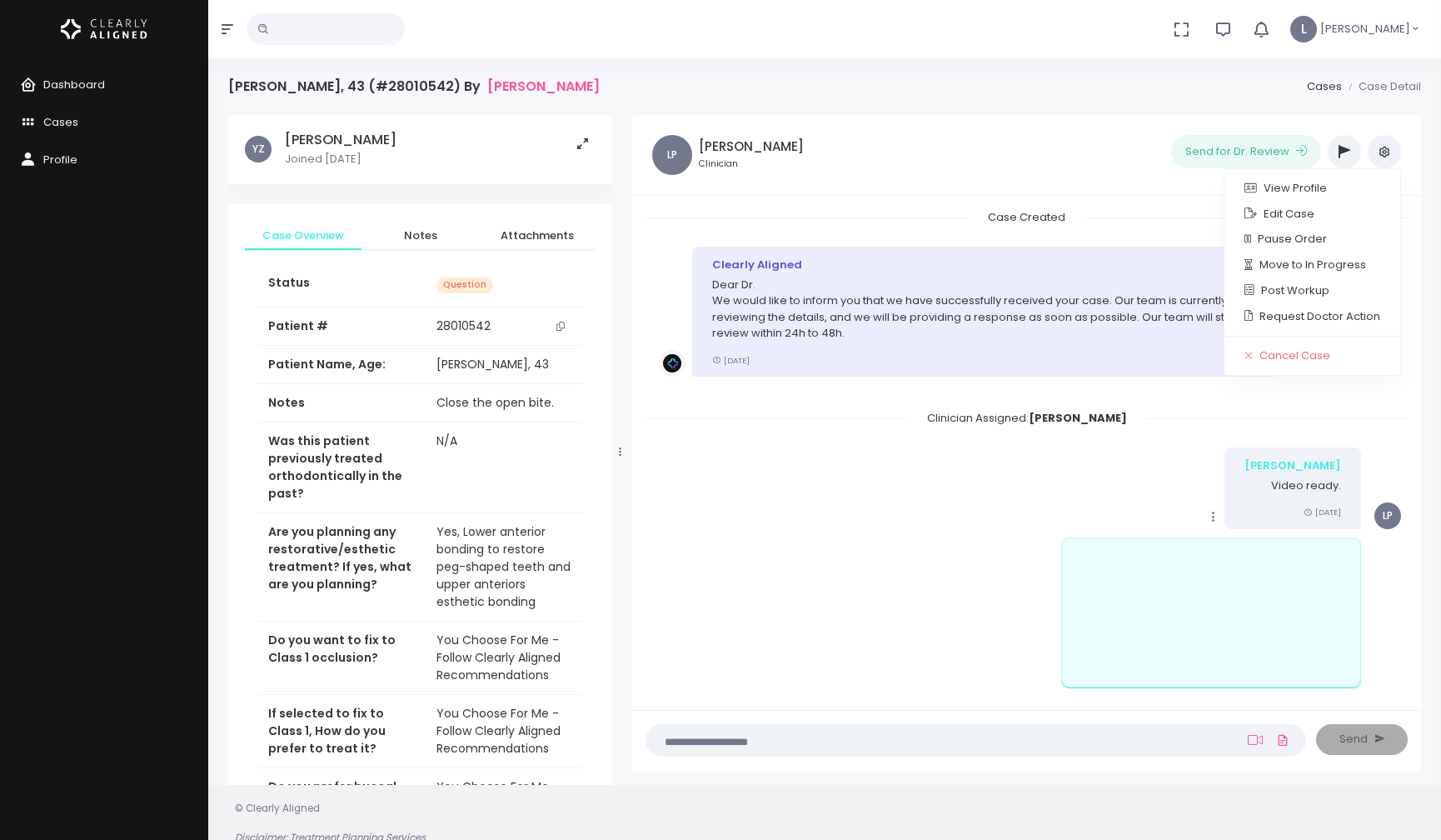
click at [1163, 408] on li "Clearly Aligned Dear Dr. We would like to inform you that we have successfully …" at bounding box center [1027, 321] width 762 height 177
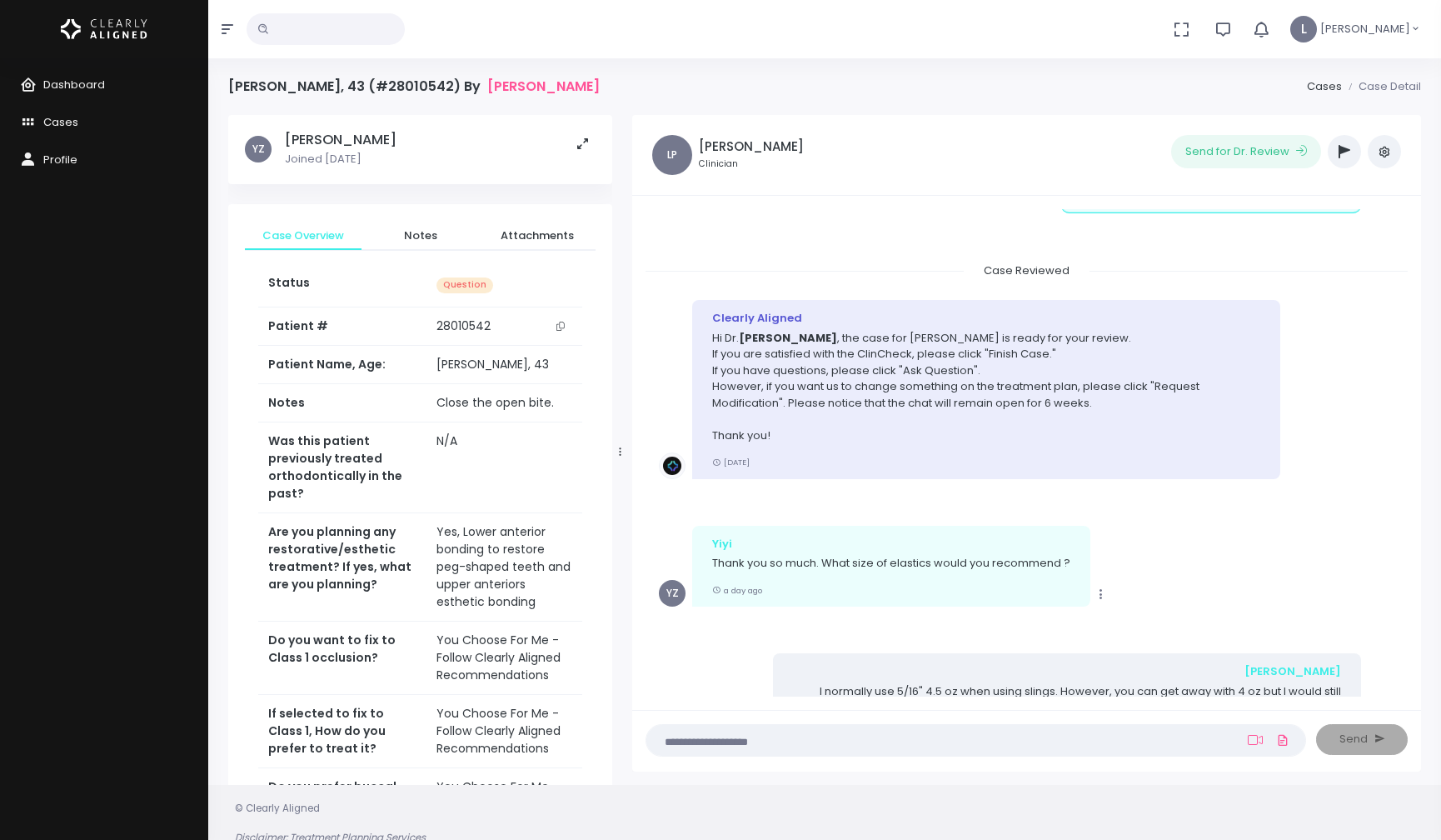
scroll to position [592, 0]
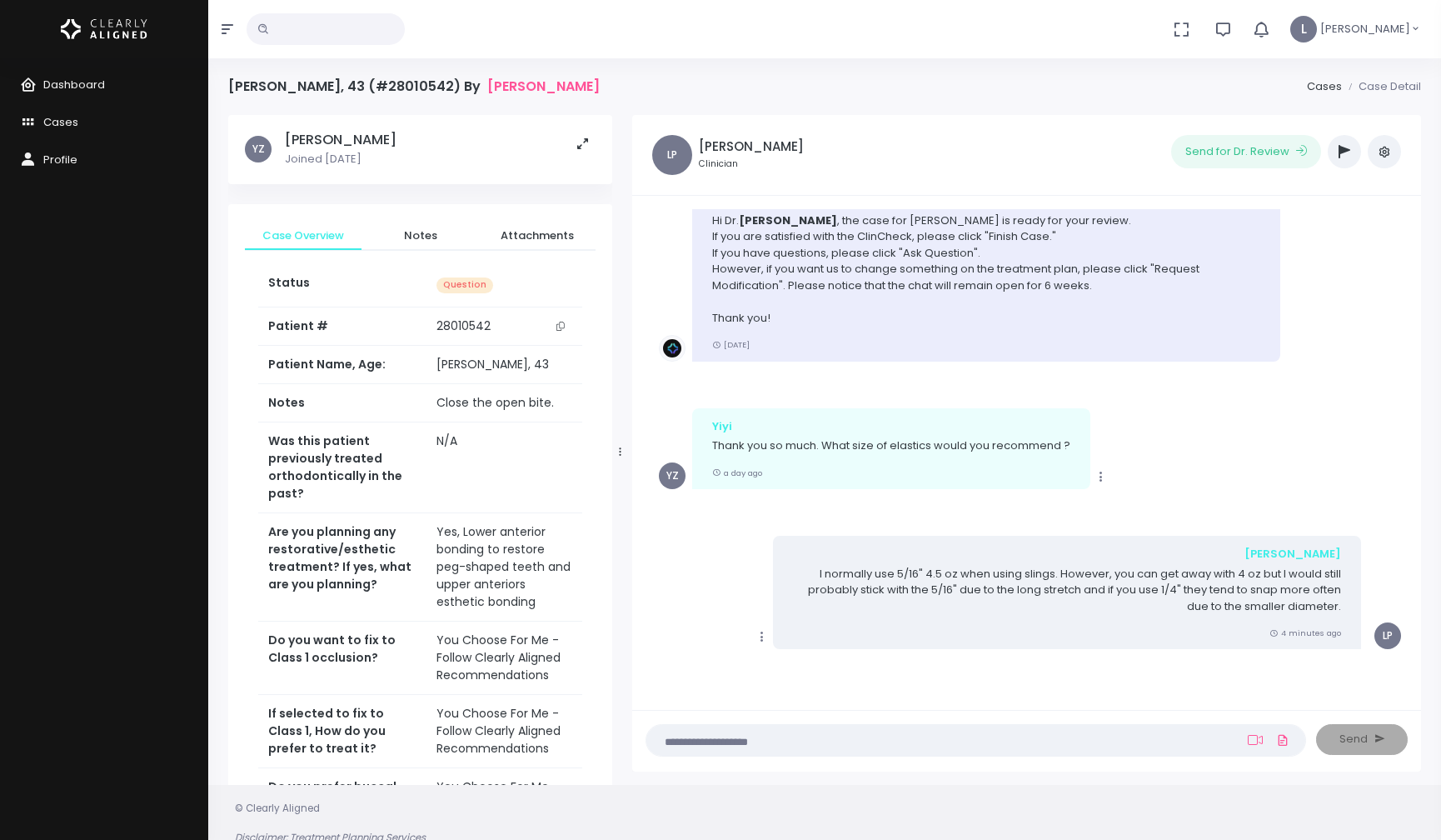
click at [1344, 156] on icon "button" at bounding box center [1345, 152] width 12 height 14
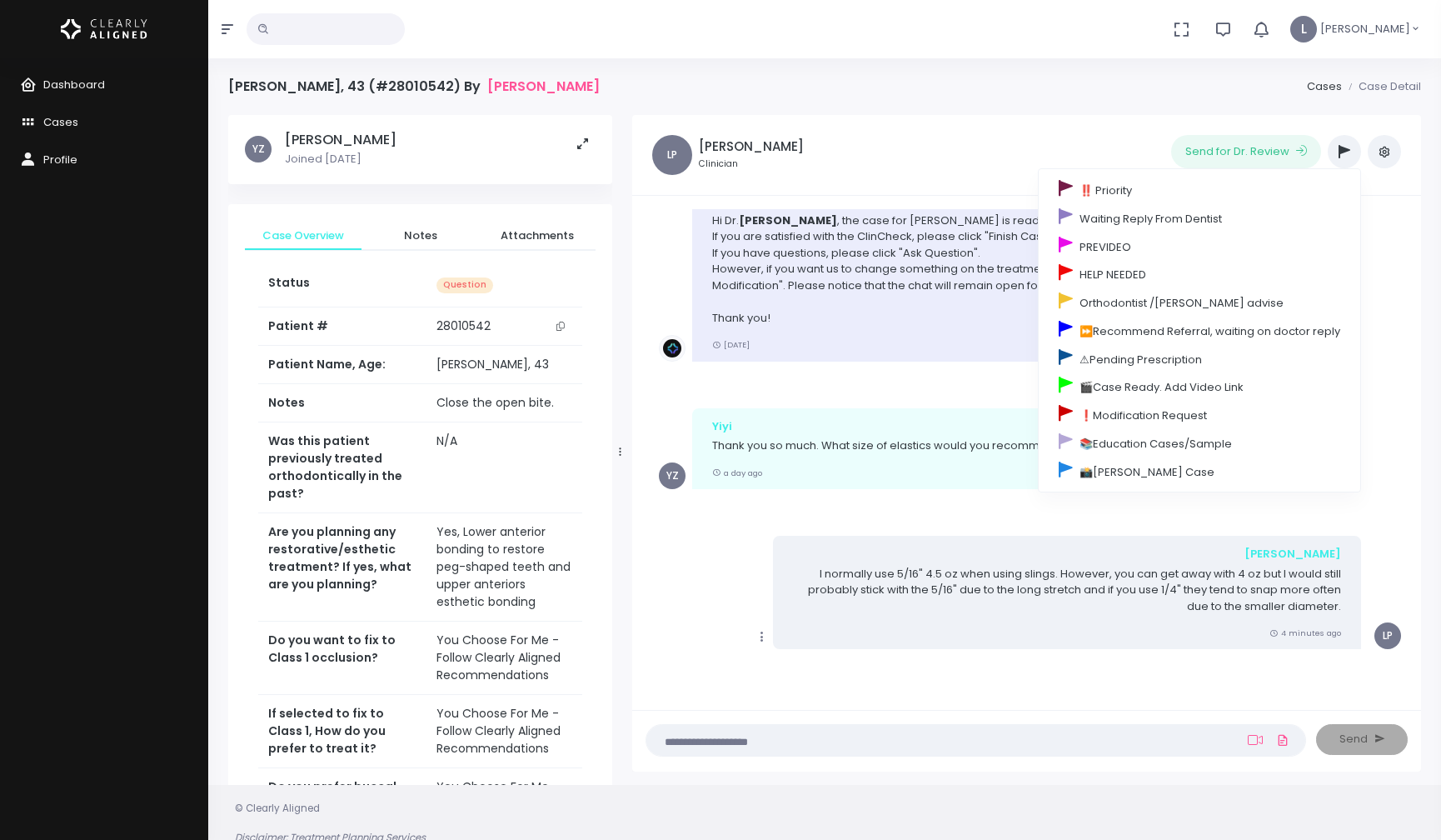
click at [1005, 160] on ul "Send for Dr. Review ‼️ Priority Waiting Reply From Dentist PREVIDEO HELP NEEDED…" at bounding box center [1155, 151] width 493 height 33
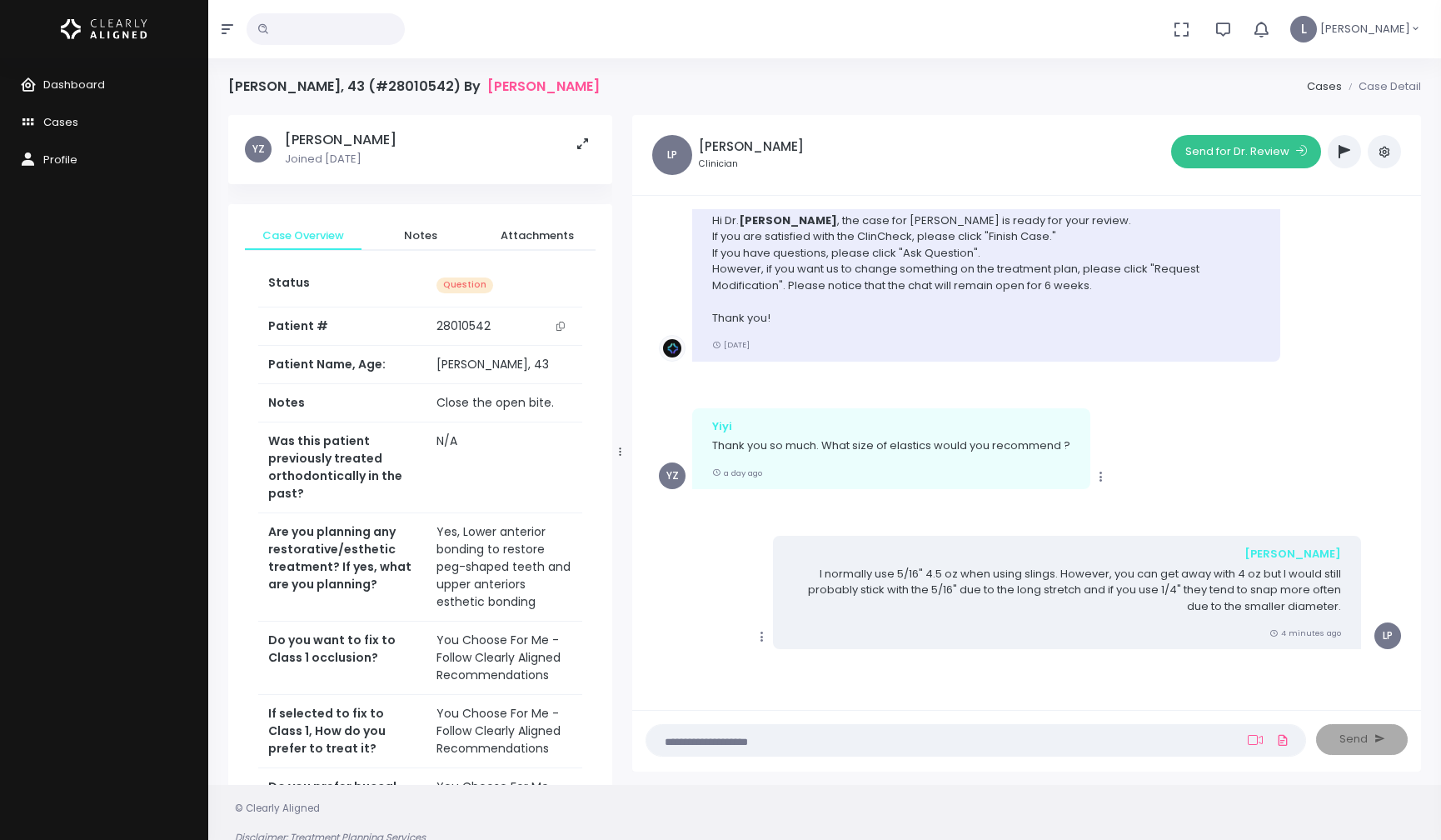
click at [1303, 155] on button "Send for Dr. Review" at bounding box center [1246, 151] width 150 height 33
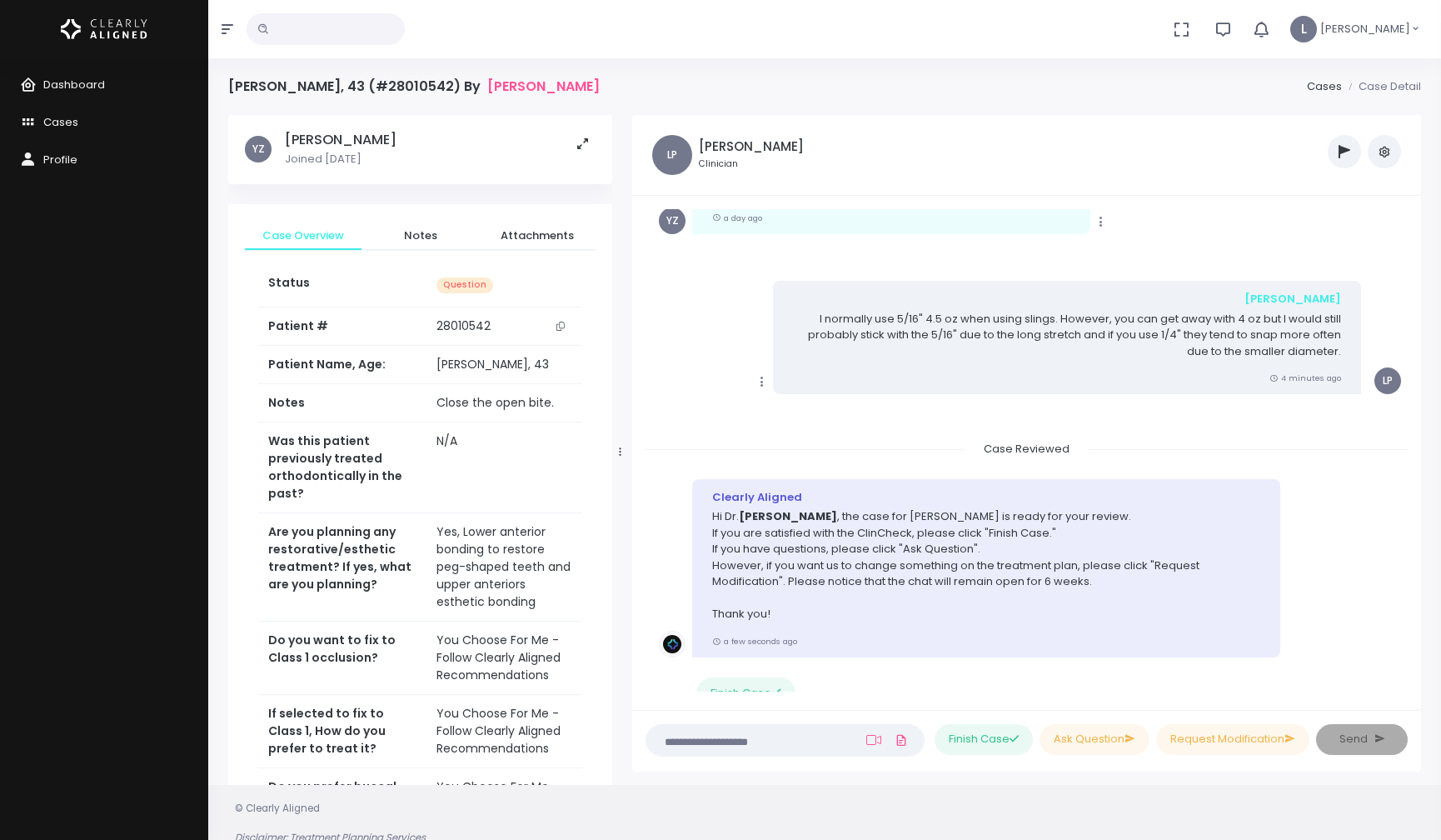
scroll to position [901, 0]
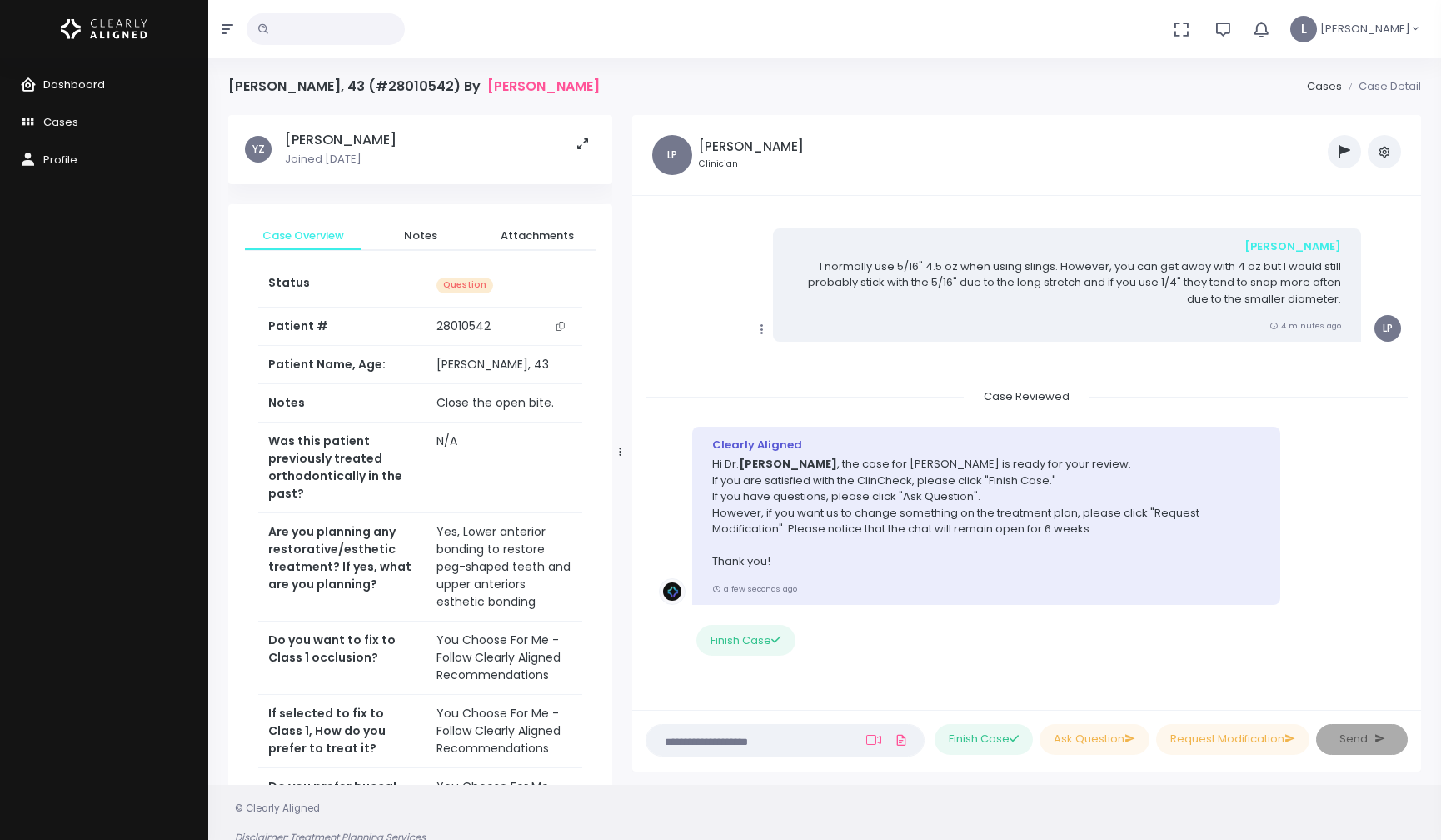
click at [88, 79] on span "Dashboard" at bounding box center [74, 85] width 62 height 16
